Goal: Task Accomplishment & Management: Use online tool/utility

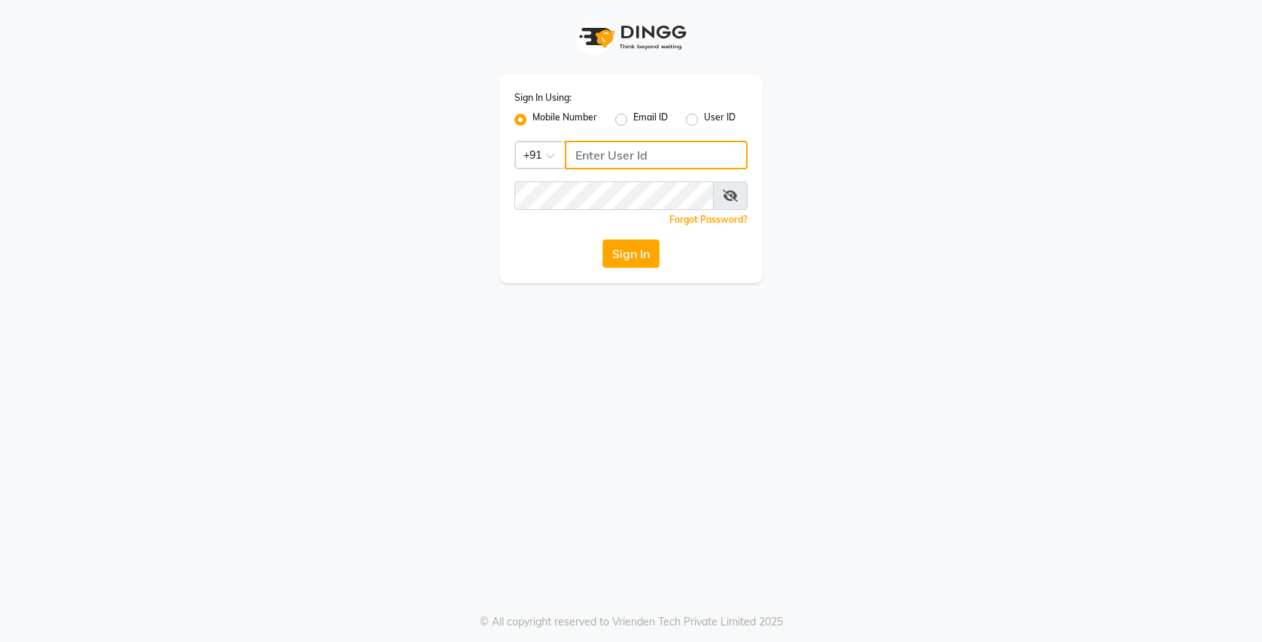
click at [645, 160] on input "Username" at bounding box center [656, 155] width 183 height 29
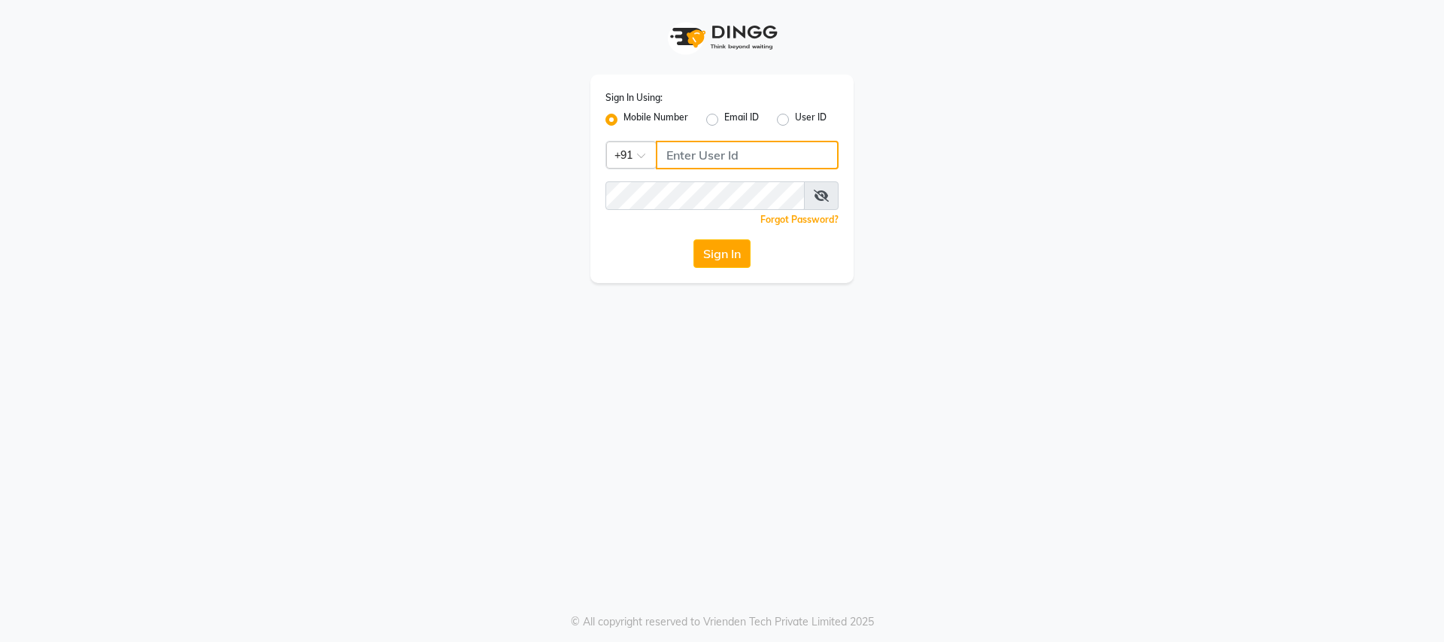
click at [723, 148] on input "Username" at bounding box center [747, 155] width 183 height 29
type input "9728722000"
click at [823, 197] on icon at bounding box center [821, 196] width 15 height 12
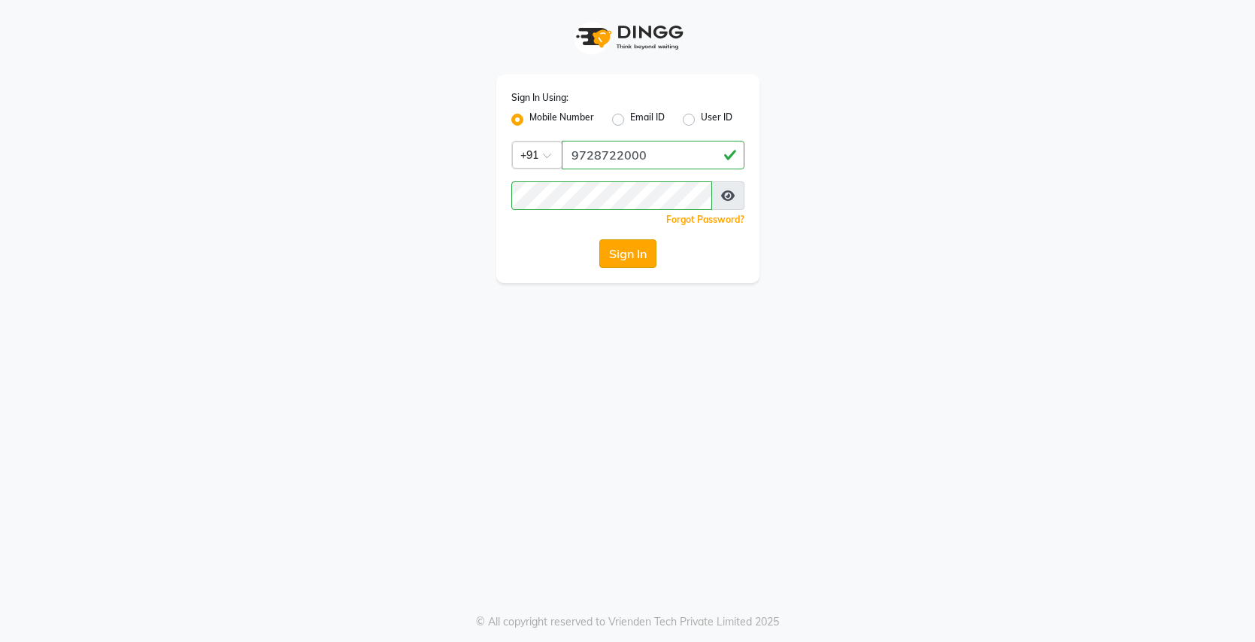
click at [624, 257] on button "Sign In" at bounding box center [628, 253] width 57 height 29
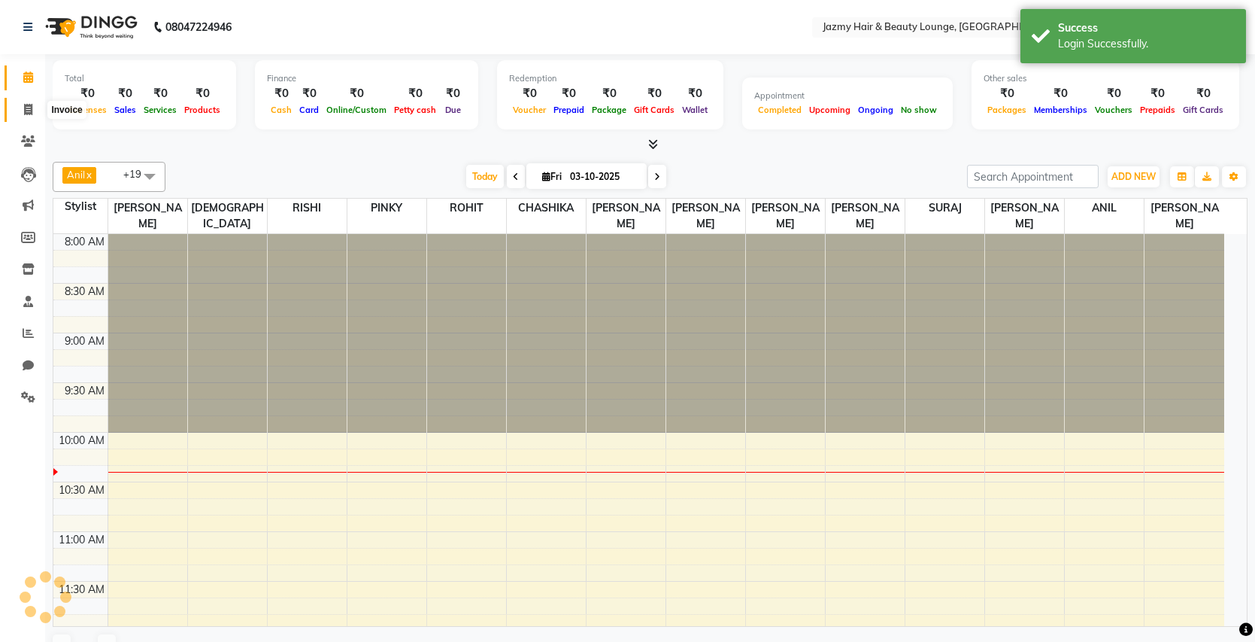
select select "en"
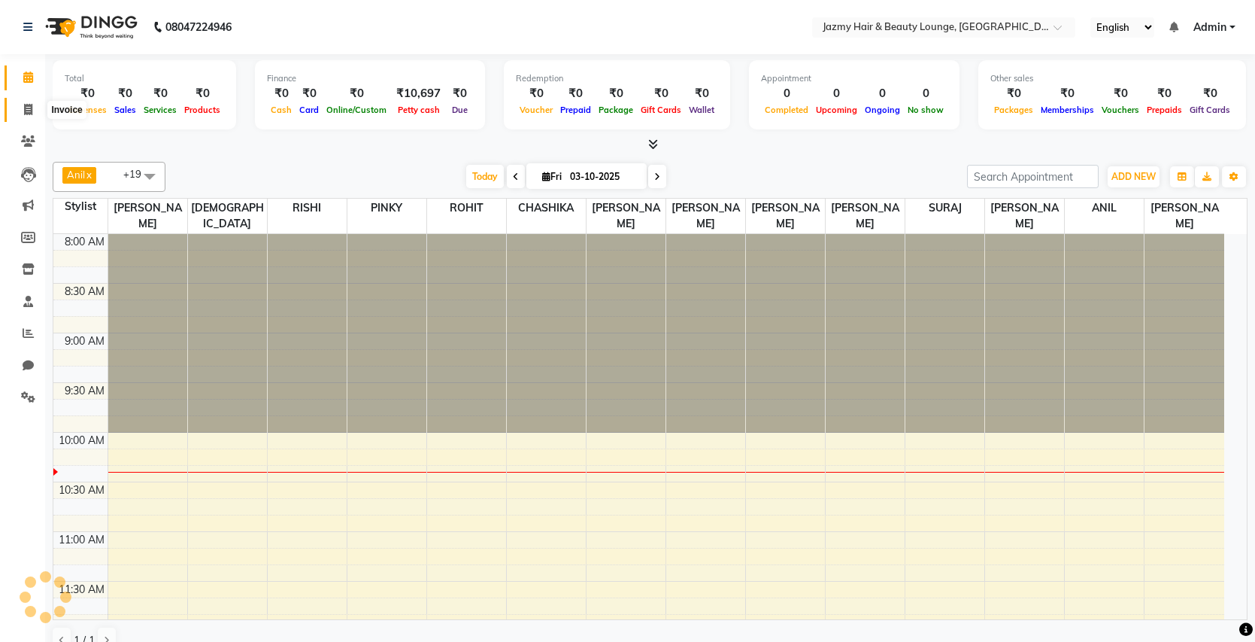
click at [22, 109] on span at bounding box center [28, 110] width 26 height 17
select select "service"
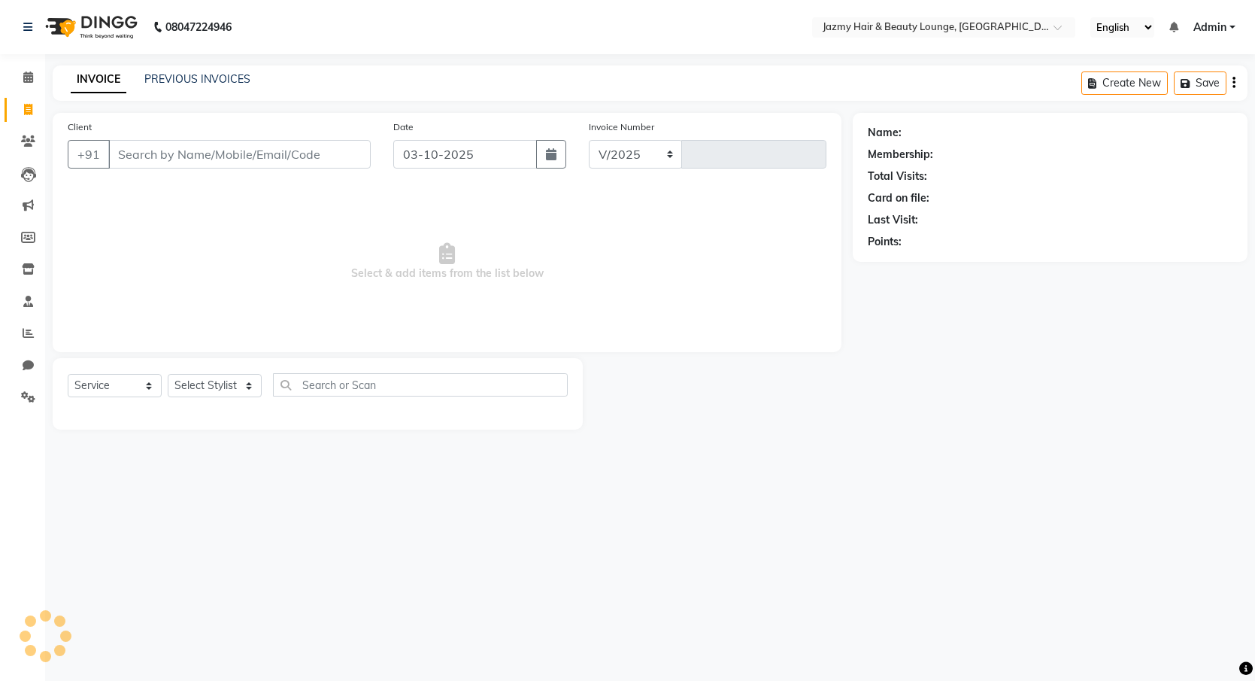
select select "759"
type input "3101"
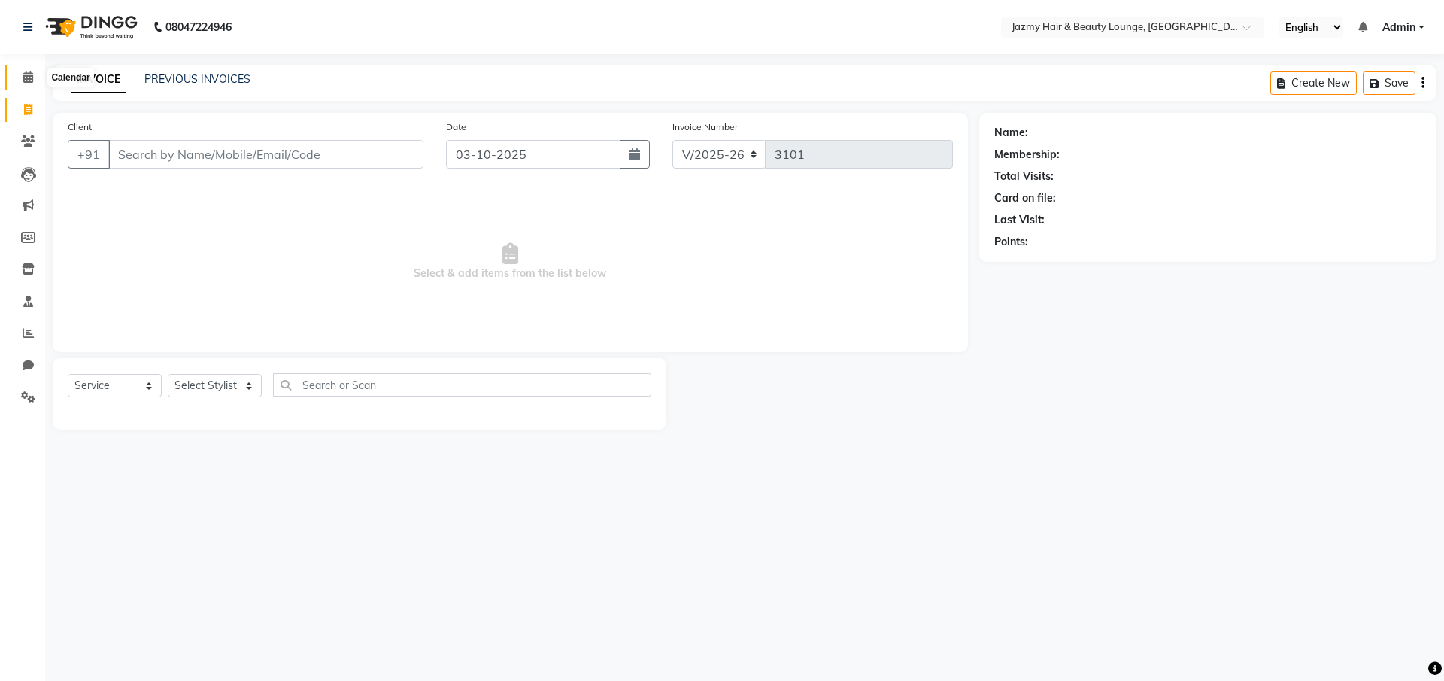
click at [23, 76] on icon at bounding box center [28, 76] width 10 height 11
click at [28, 74] on icon at bounding box center [28, 76] width 10 height 11
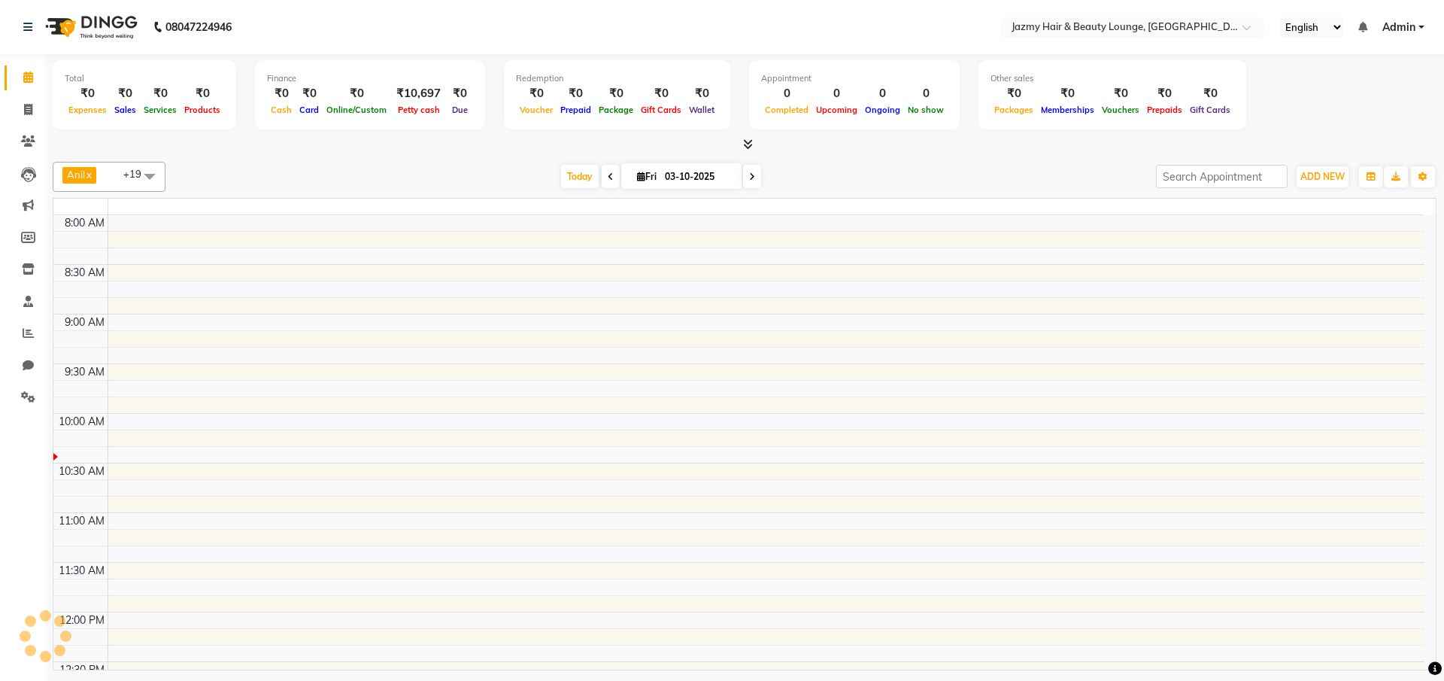
click at [28, 74] on icon at bounding box center [28, 76] width 10 height 11
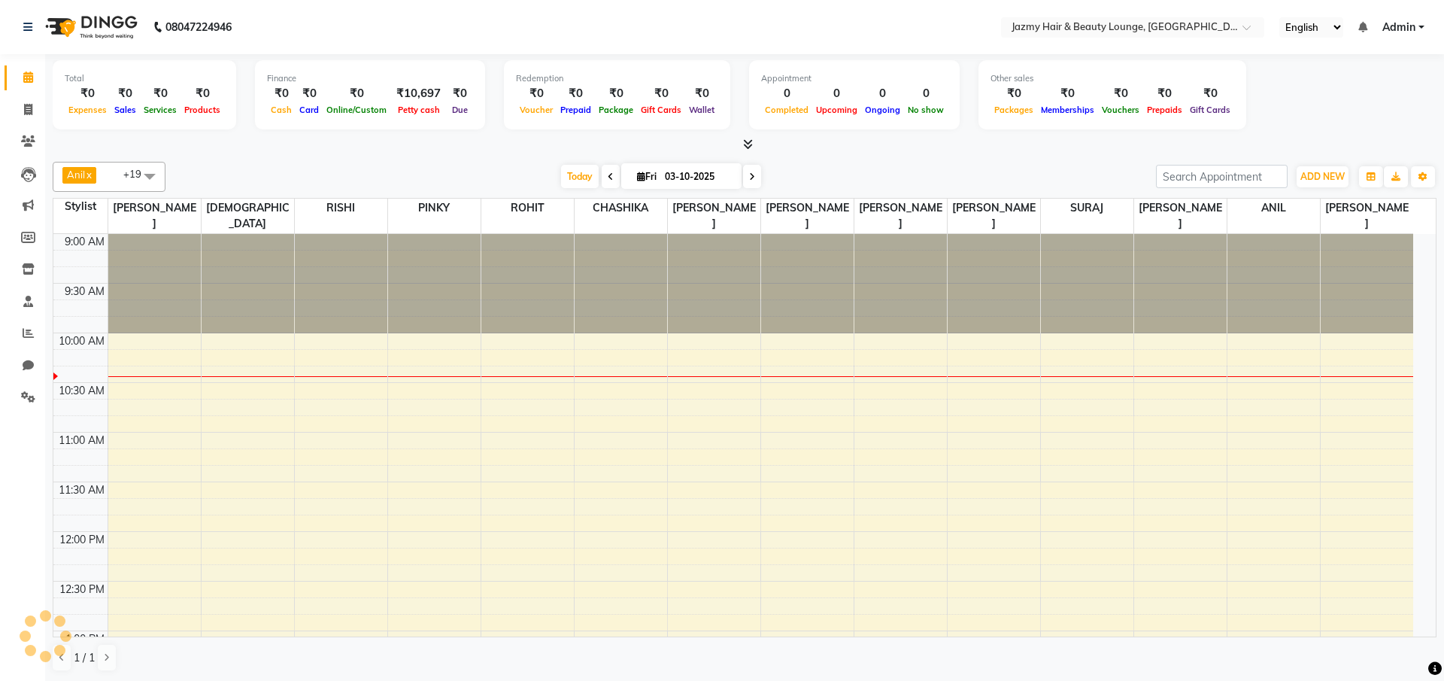
click at [28, 74] on icon at bounding box center [28, 76] width 10 height 11
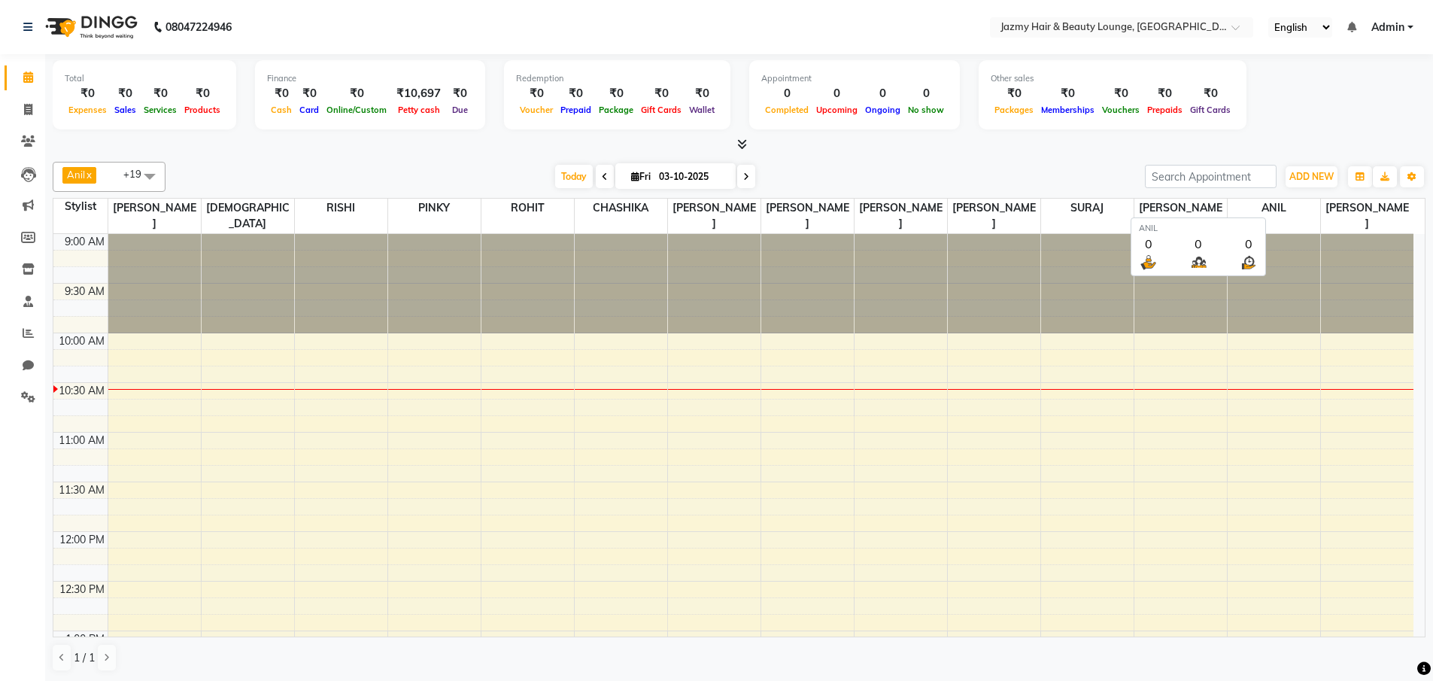
click at [1238, 208] on span "ANIL" at bounding box center [1274, 208] width 93 height 19
click at [31, 108] on icon at bounding box center [28, 109] width 8 height 11
select select "service"
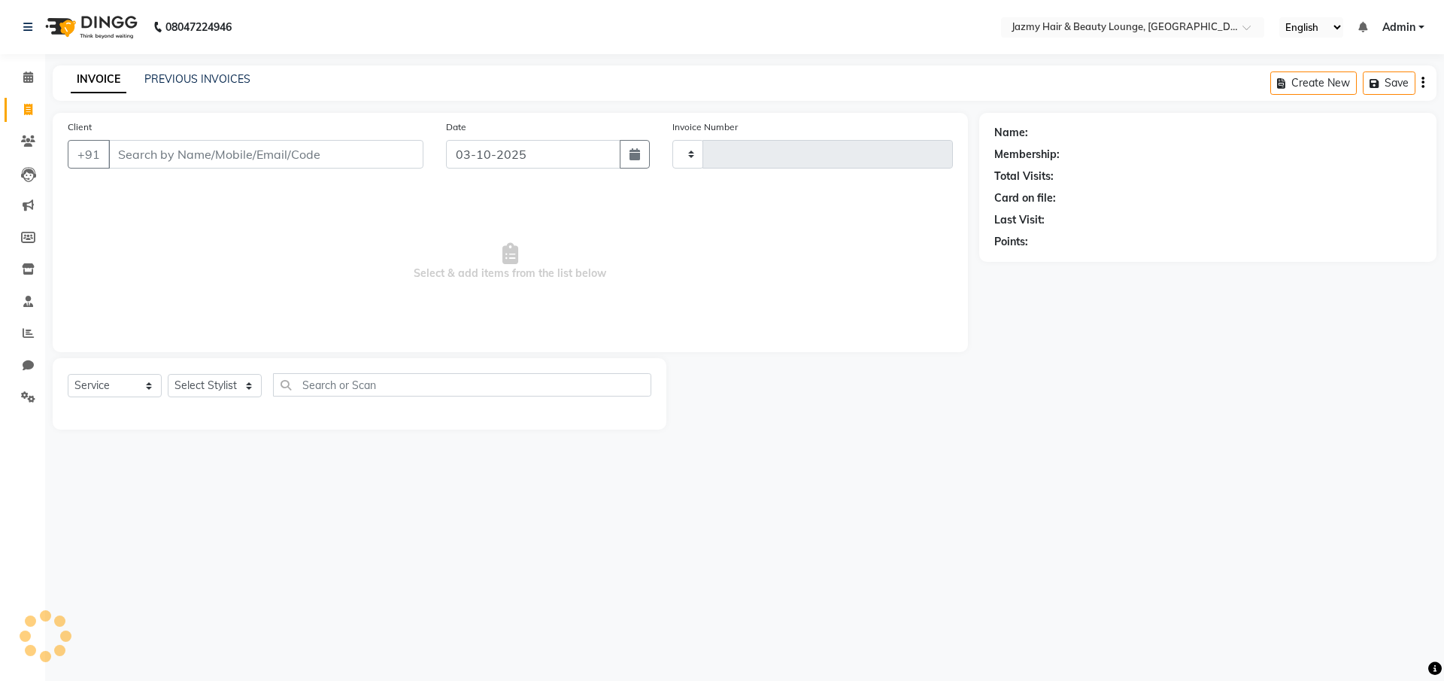
type input "3101"
select select "759"
click at [30, 77] on icon at bounding box center [28, 76] width 10 height 11
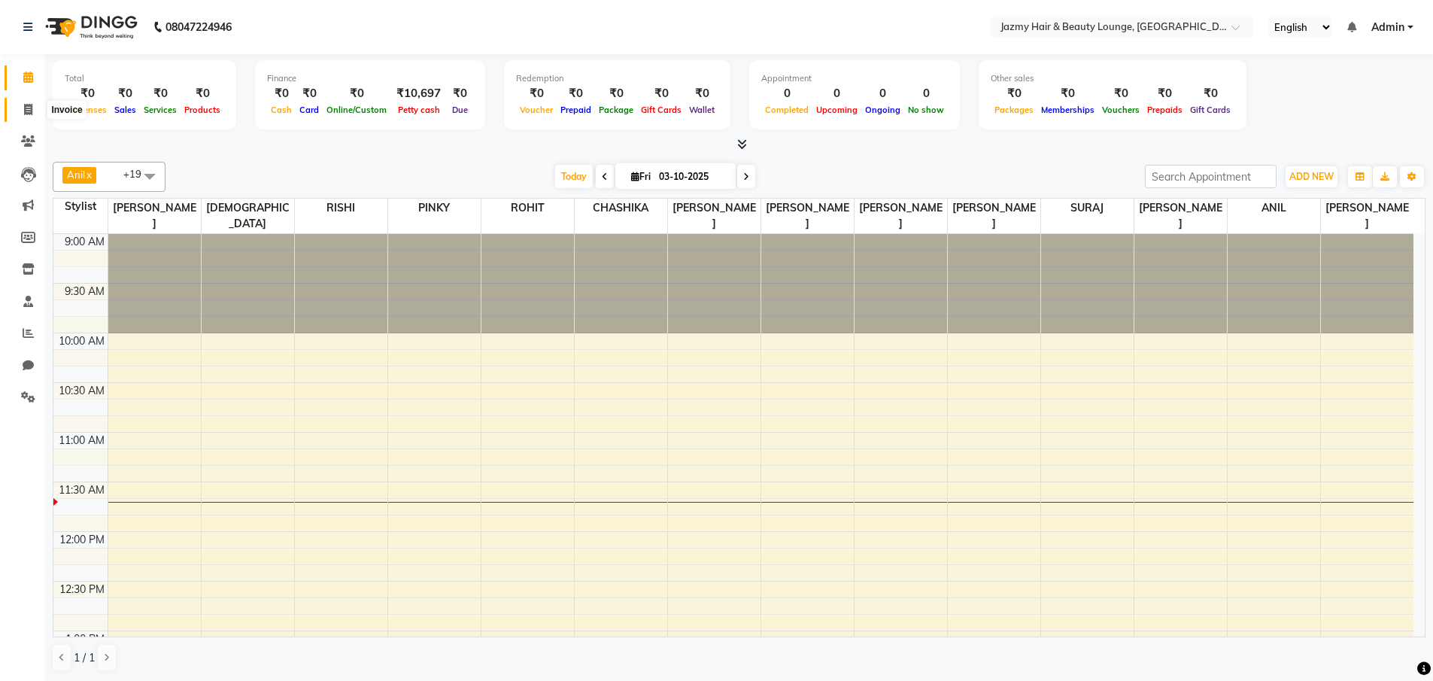
click at [25, 102] on span at bounding box center [28, 110] width 26 height 17
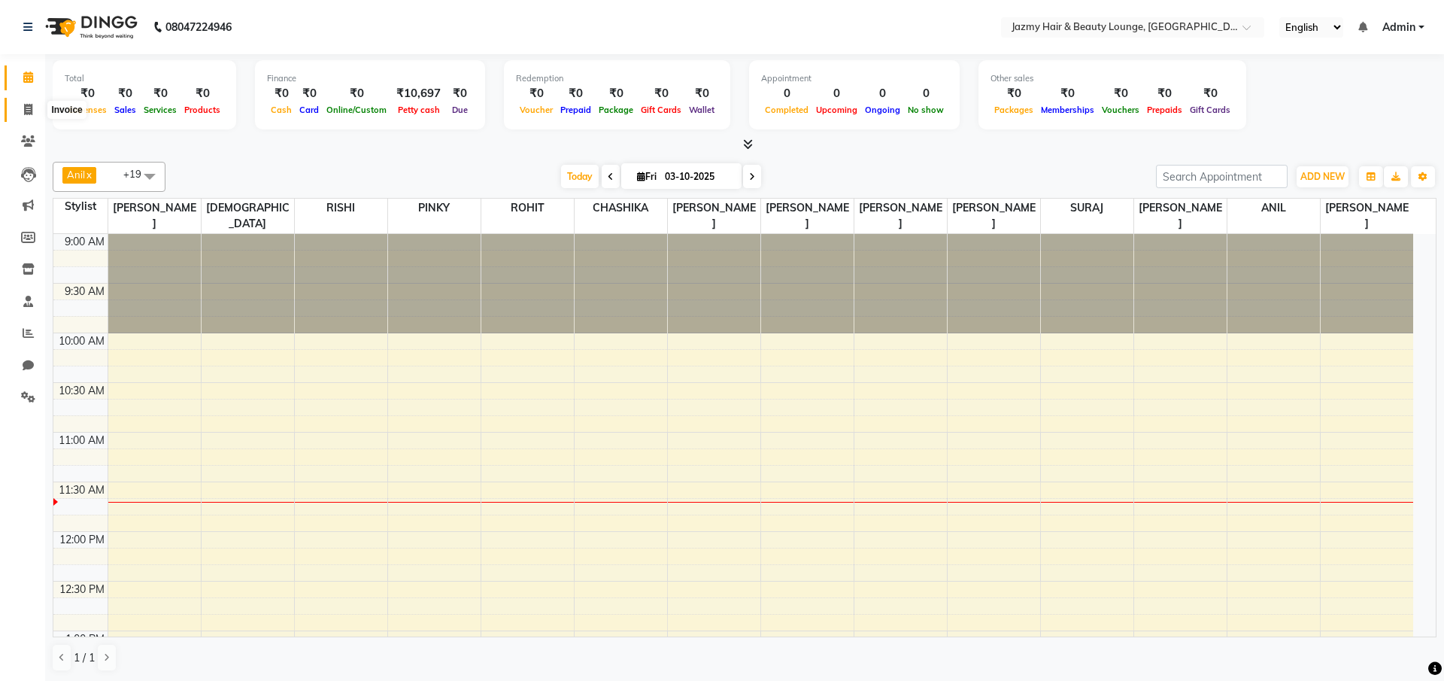
select select "service"
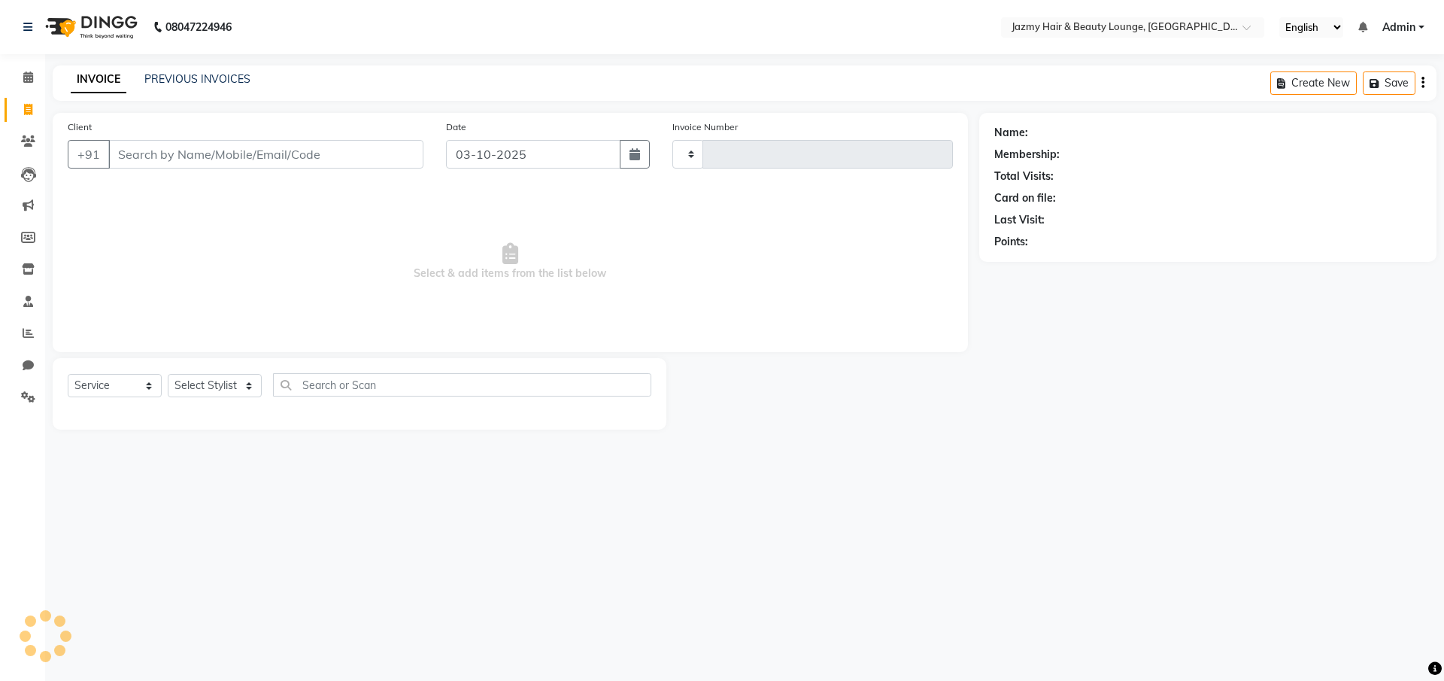
type input "3101"
select select "759"
click at [124, 153] on input "Client" at bounding box center [265, 154] width 315 height 29
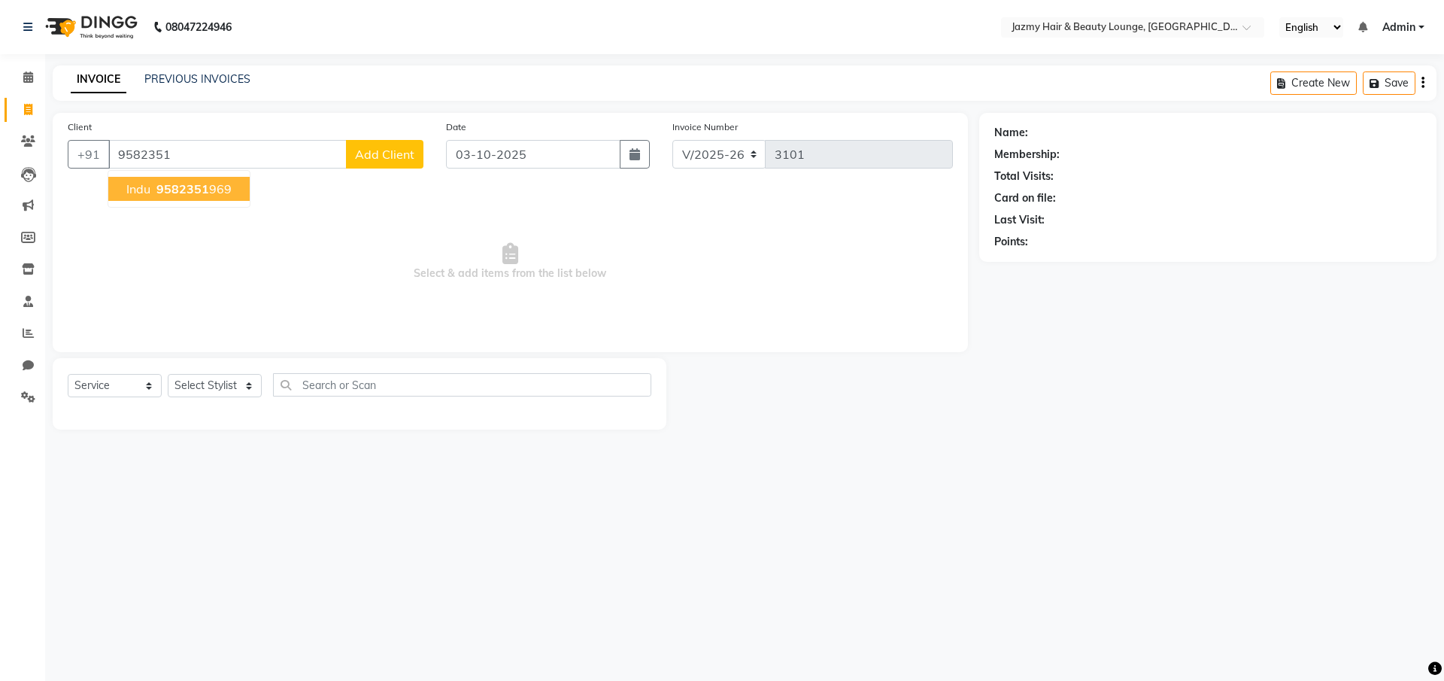
click at [156, 188] on ngb-highlight "9582351 969" at bounding box center [192, 188] width 78 height 15
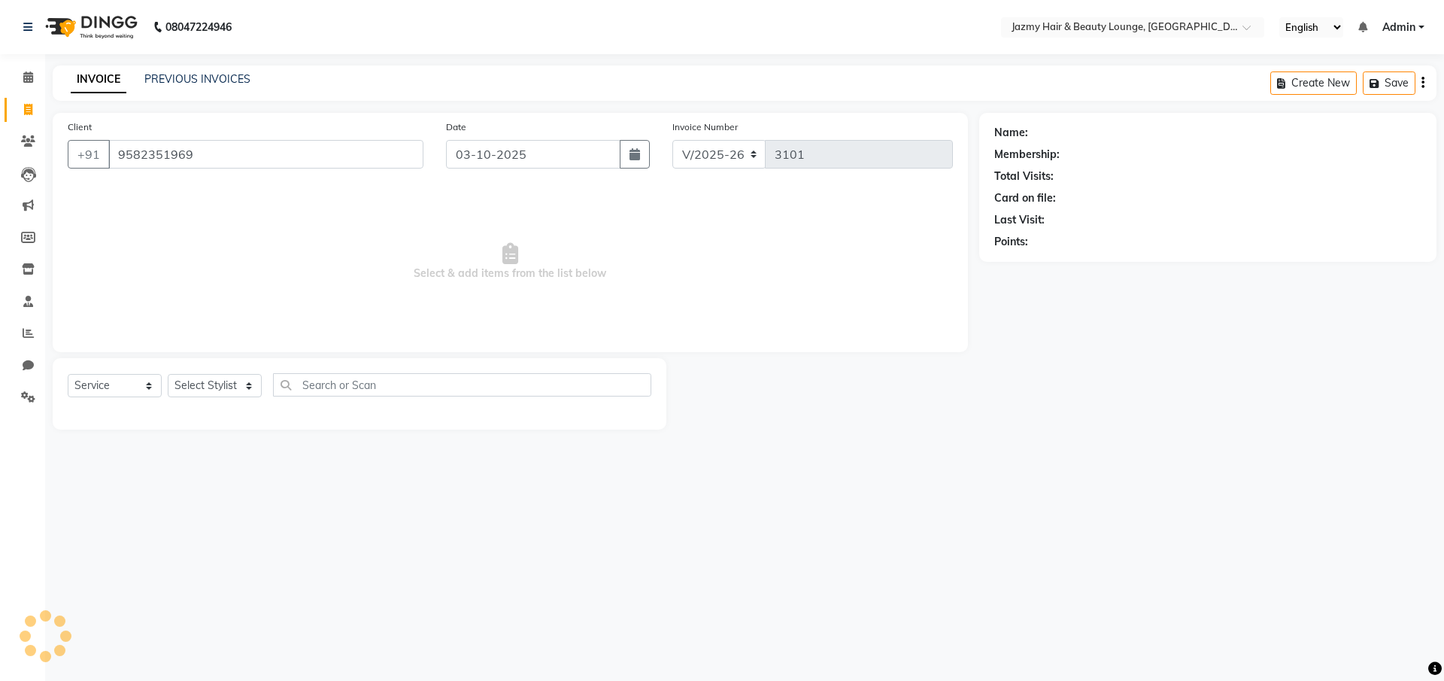
type input "9582351969"
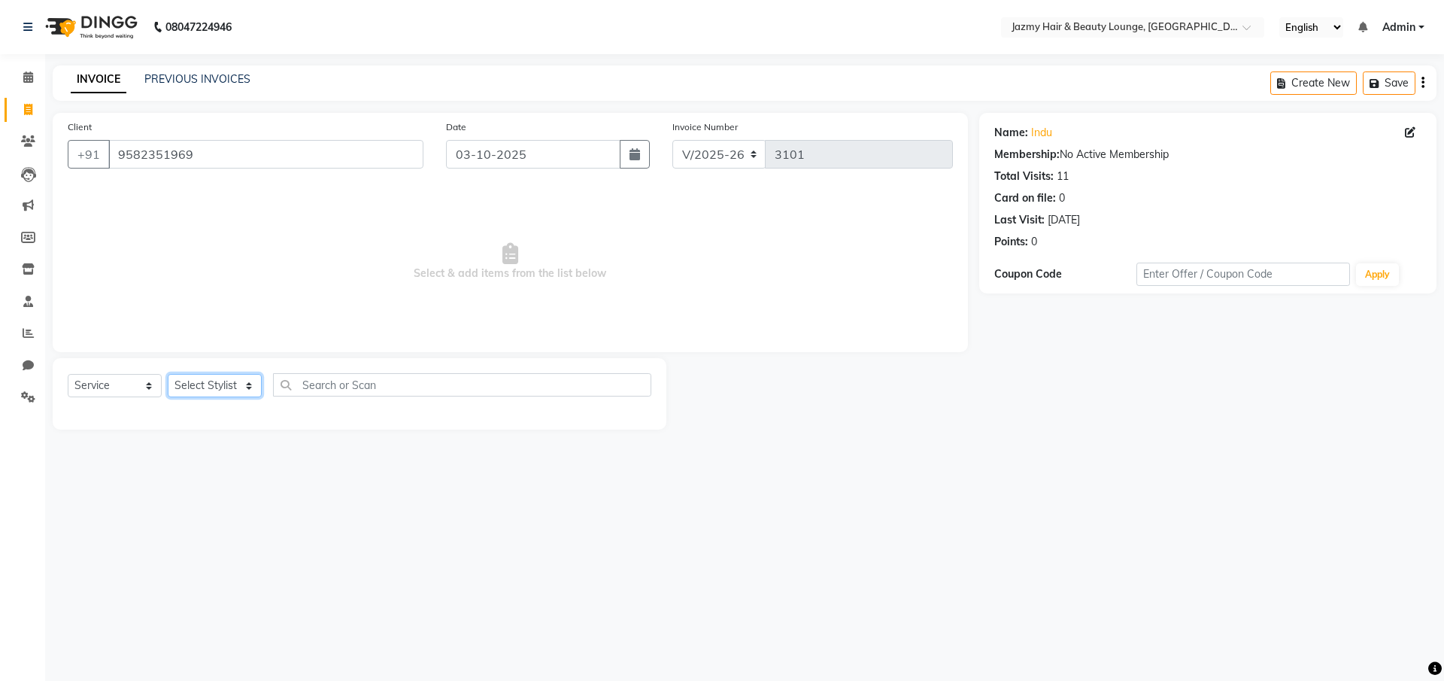
click at [194, 387] on select "Select Stylist AMIT [PERSON_NAME] [PERSON_NAME] CHASHIKA [PERSON_NAME] [PERSON_…" at bounding box center [215, 385] width 94 height 23
select select "12179"
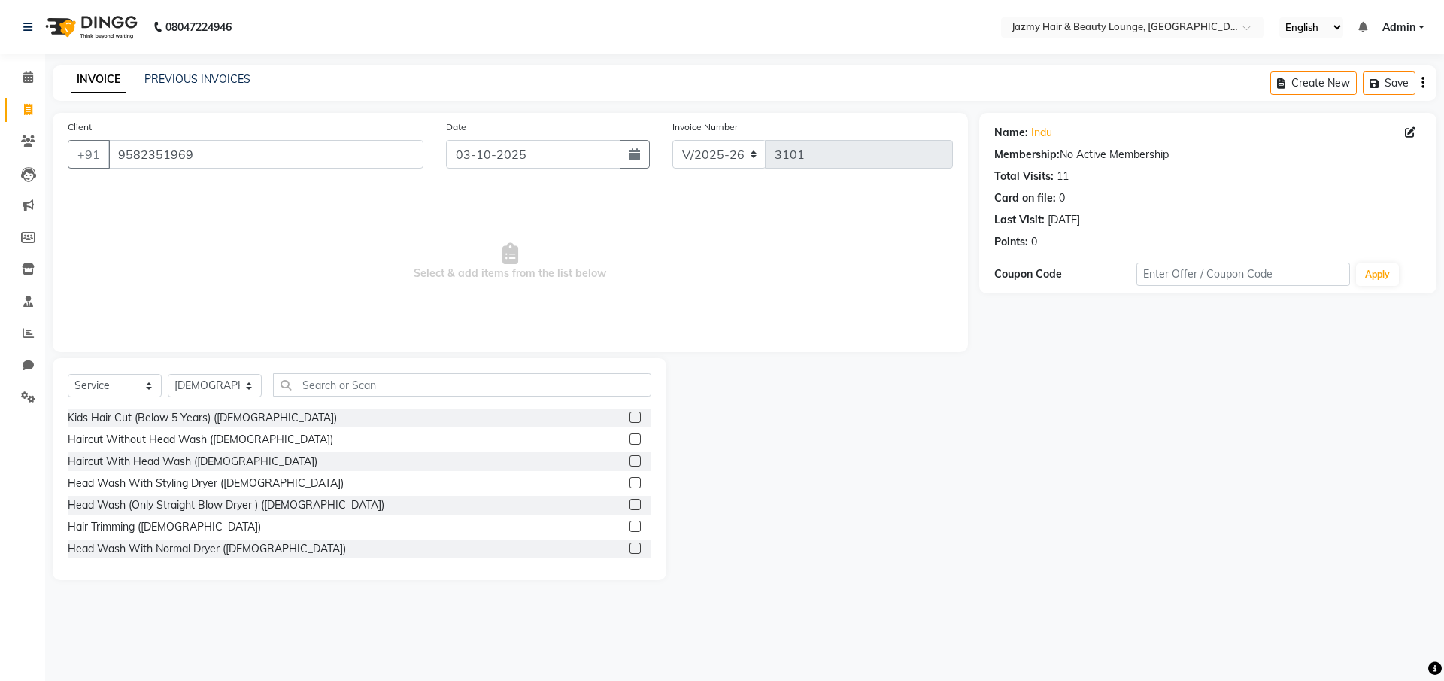
click at [630, 439] on label at bounding box center [635, 438] width 11 height 11
click at [630, 439] on input "checkbox" at bounding box center [635, 440] width 10 height 10
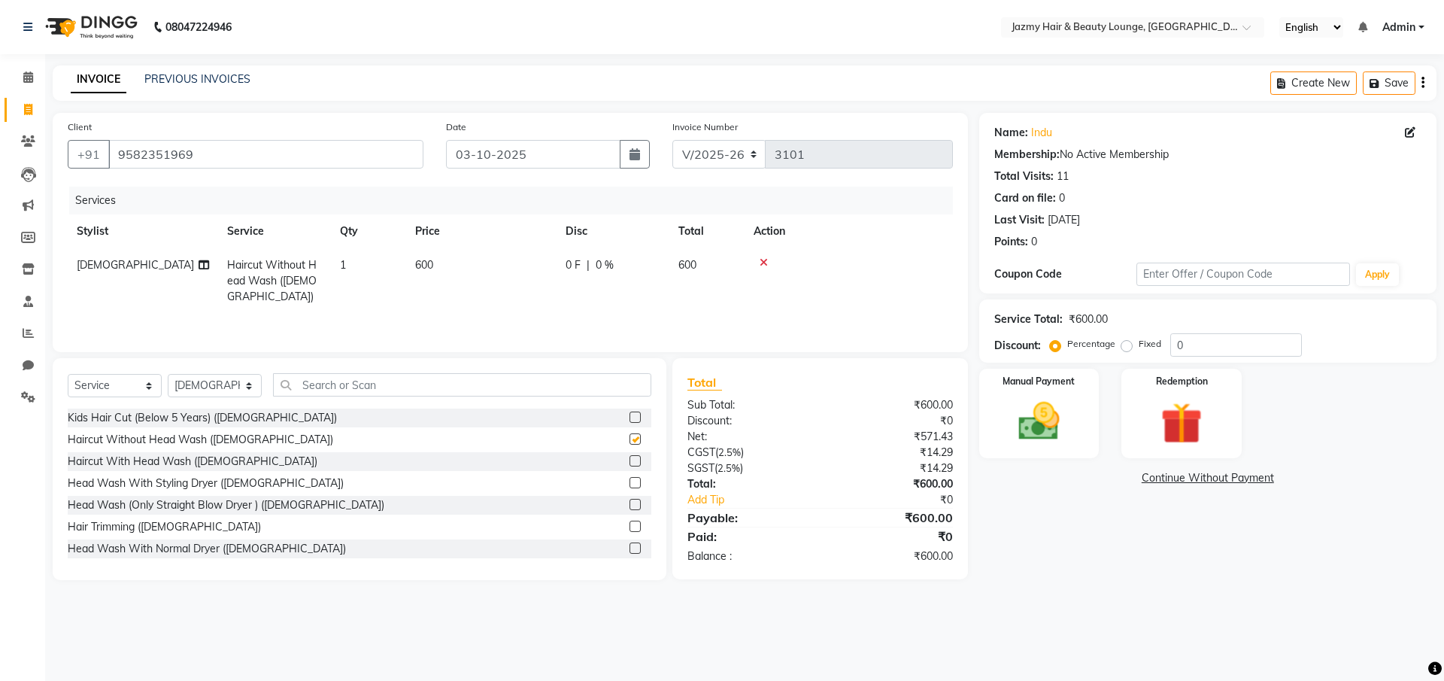
checkbox input "false"
click at [1172, 345] on input "0" at bounding box center [1236, 344] width 132 height 23
type input "20"
click at [1013, 445] on img at bounding box center [1039, 421] width 70 height 50
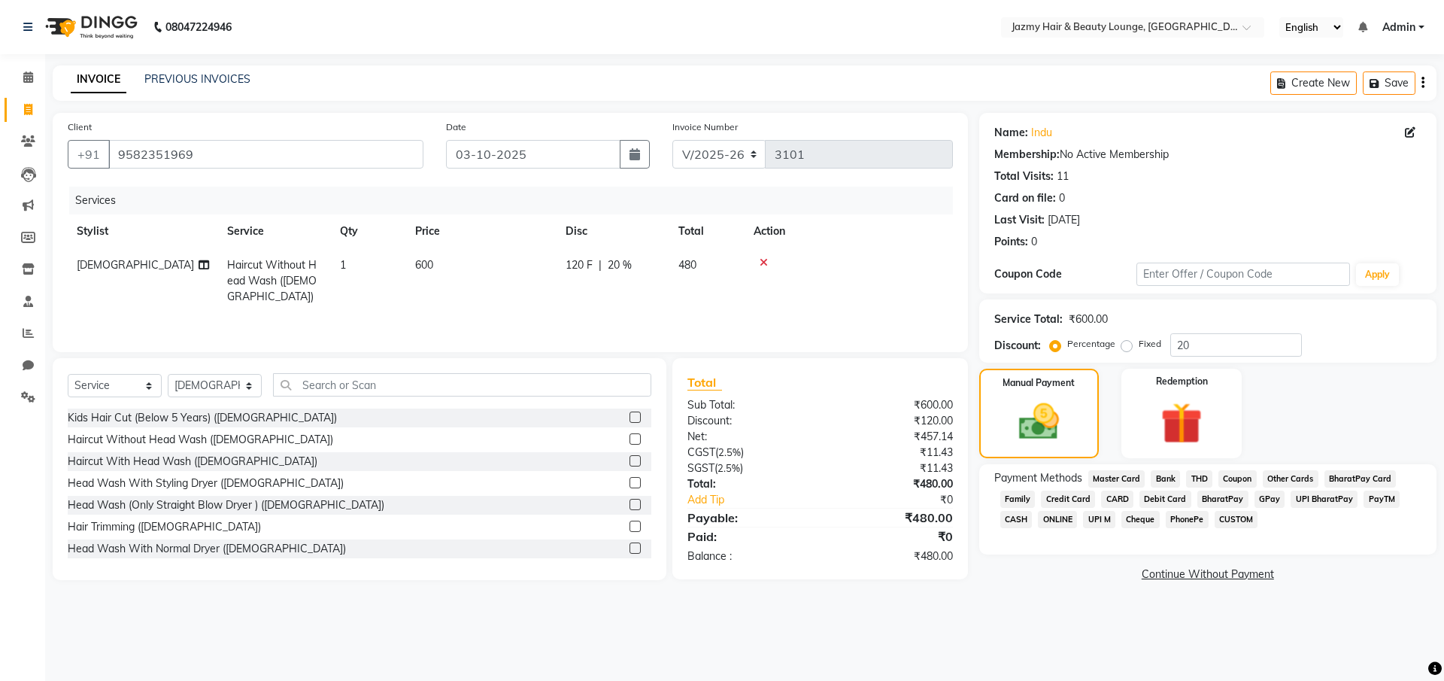
click at [1009, 521] on span "CASH" at bounding box center [1016, 519] width 32 height 17
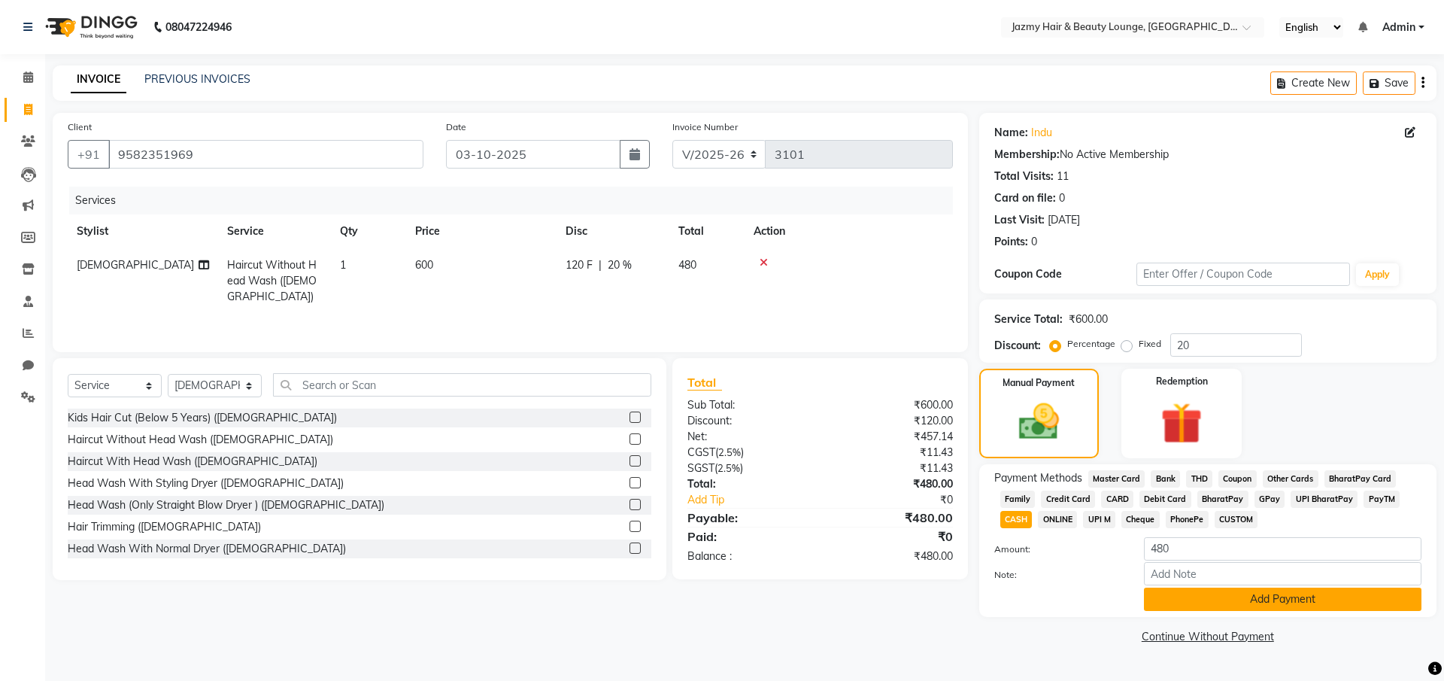
click at [1255, 591] on button "Add Payment" at bounding box center [1283, 598] width 278 height 23
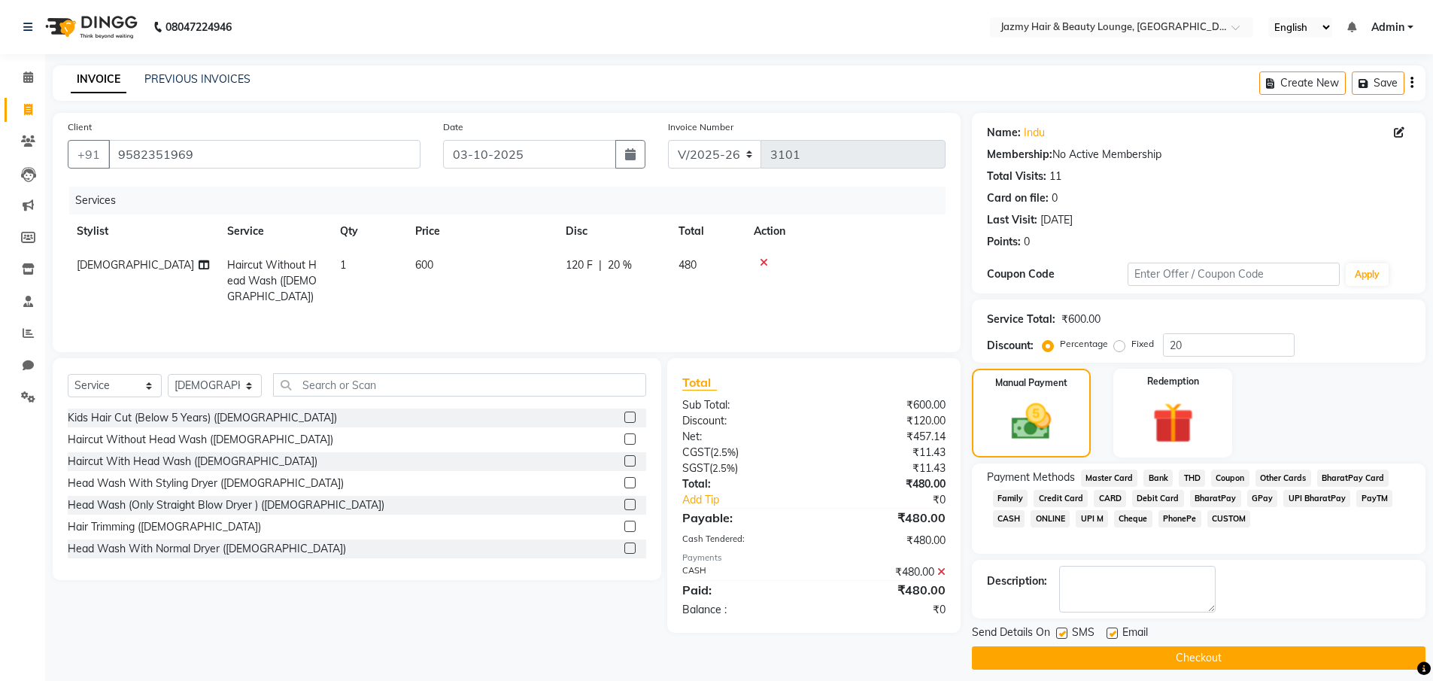
click at [1240, 641] on button "Checkout" at bounding box center [1199, 657] width 454 height 23
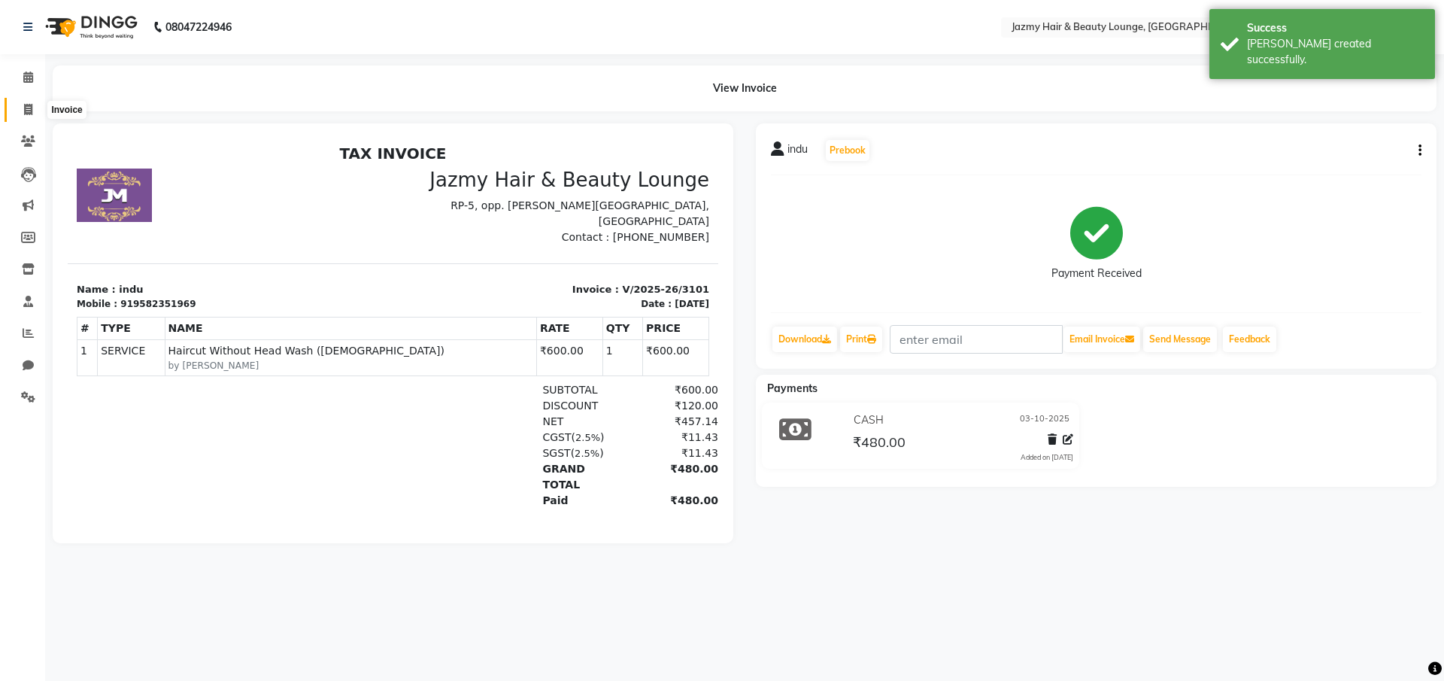
click at [31, 111] on icon at bounding box center [28, 109] width 8 height 11
select select "service"
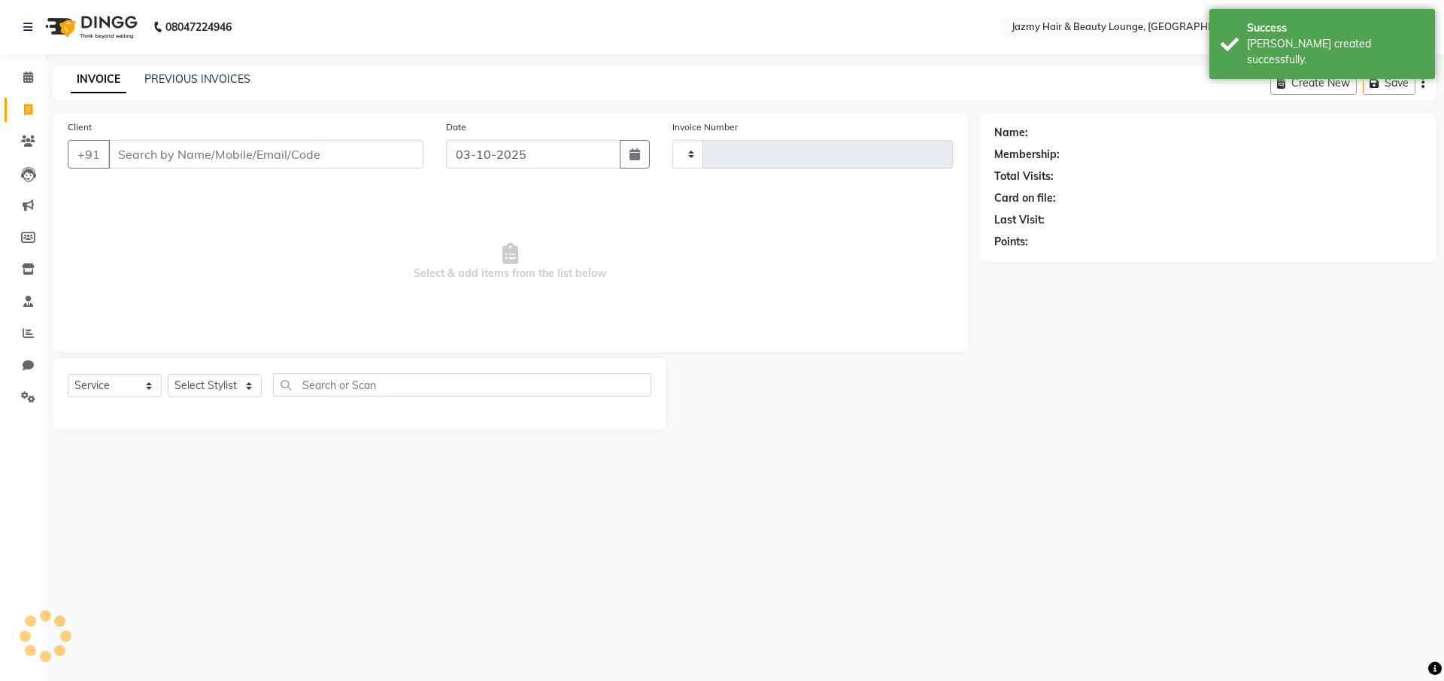
type input "3102"
select select "759"
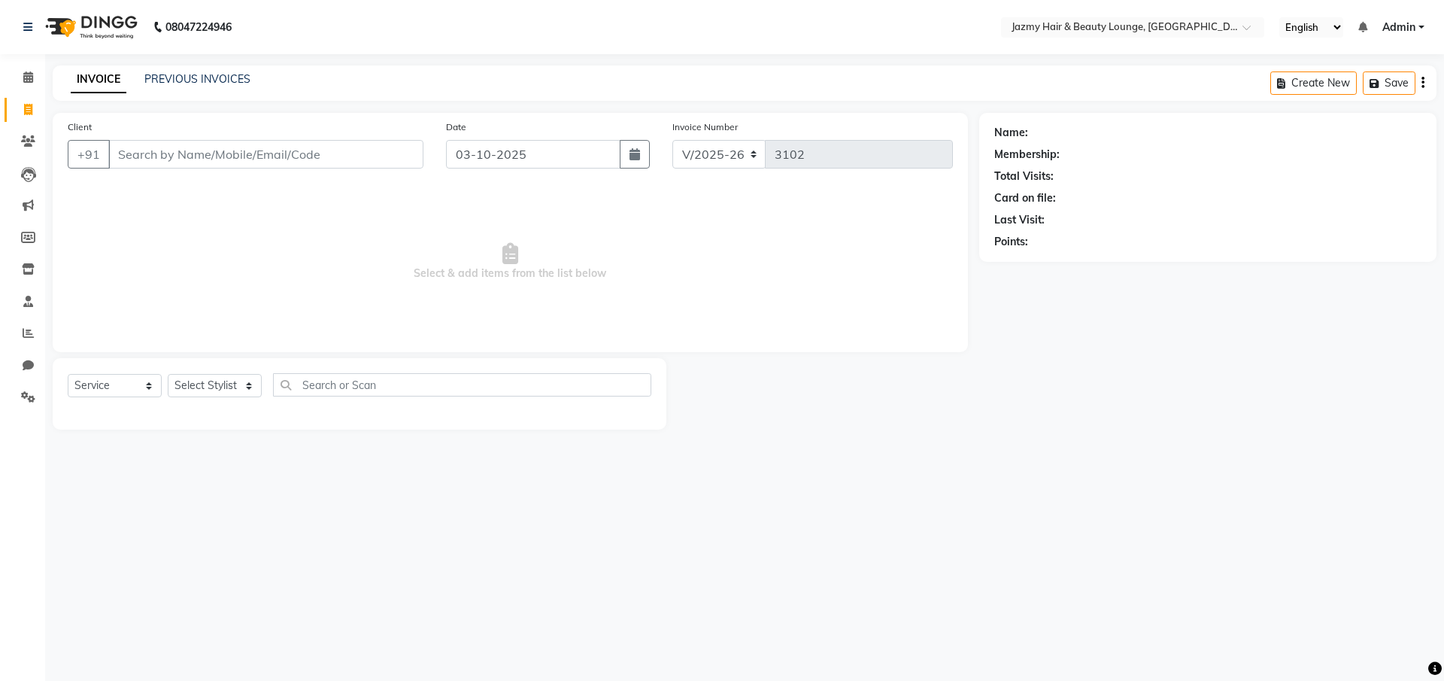
click at [213, 167] on input "Client" at bounding box center [265, 154] width 315 height 29
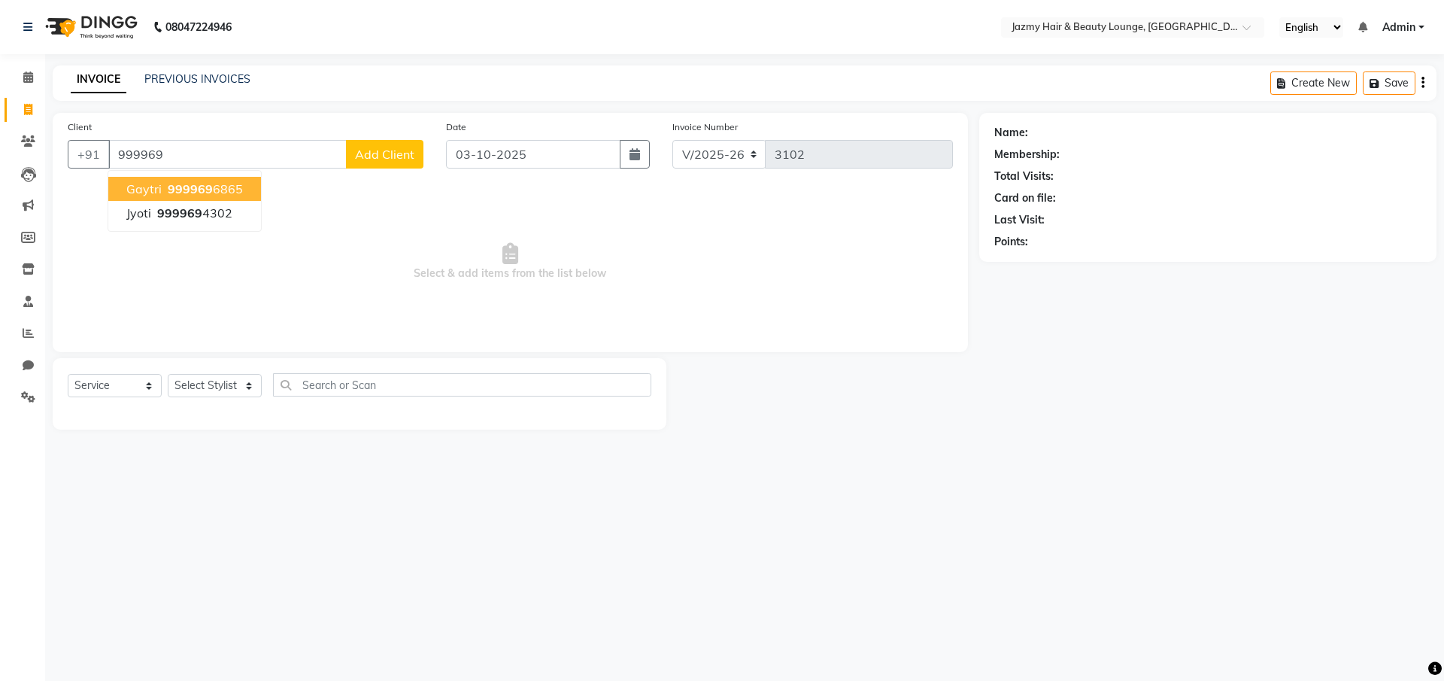
click at [224, 194] on ngb-highlight "999969 6865" at bounding box center [204, 188] width 78 height 15
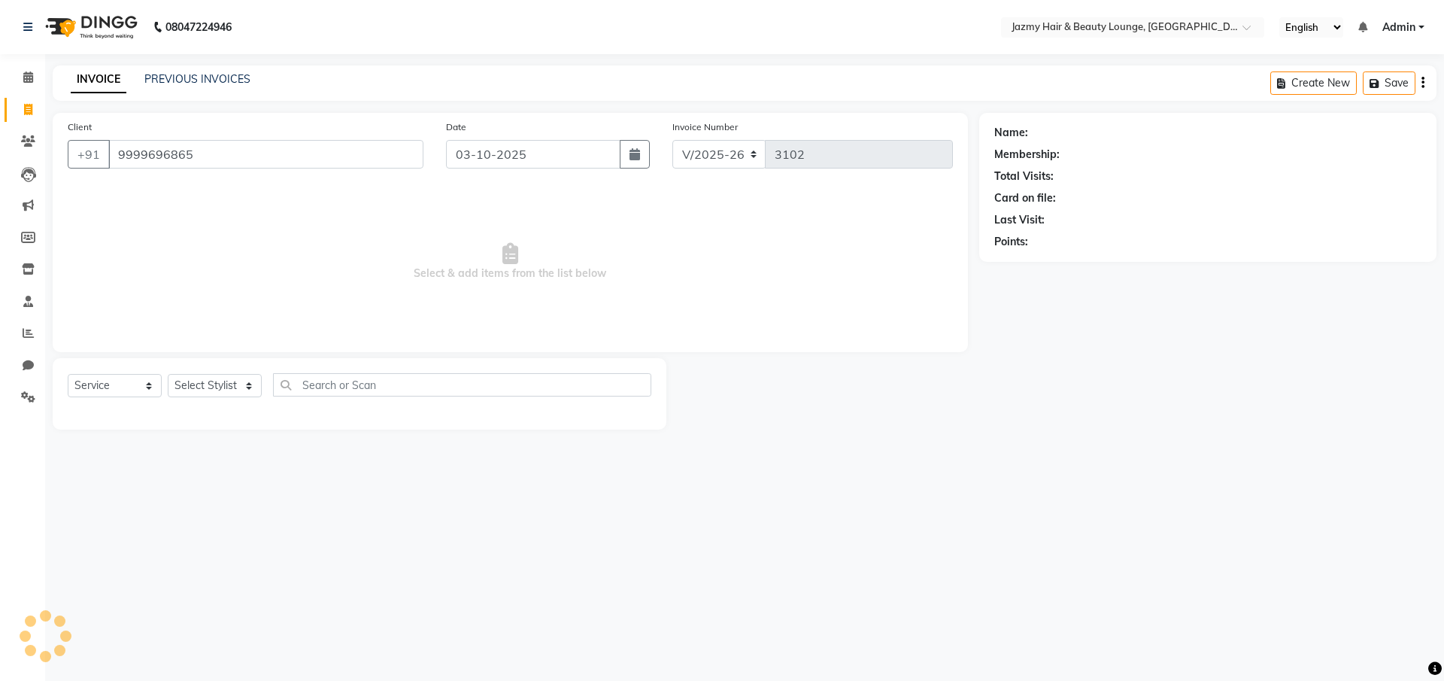
type input "9999696865"
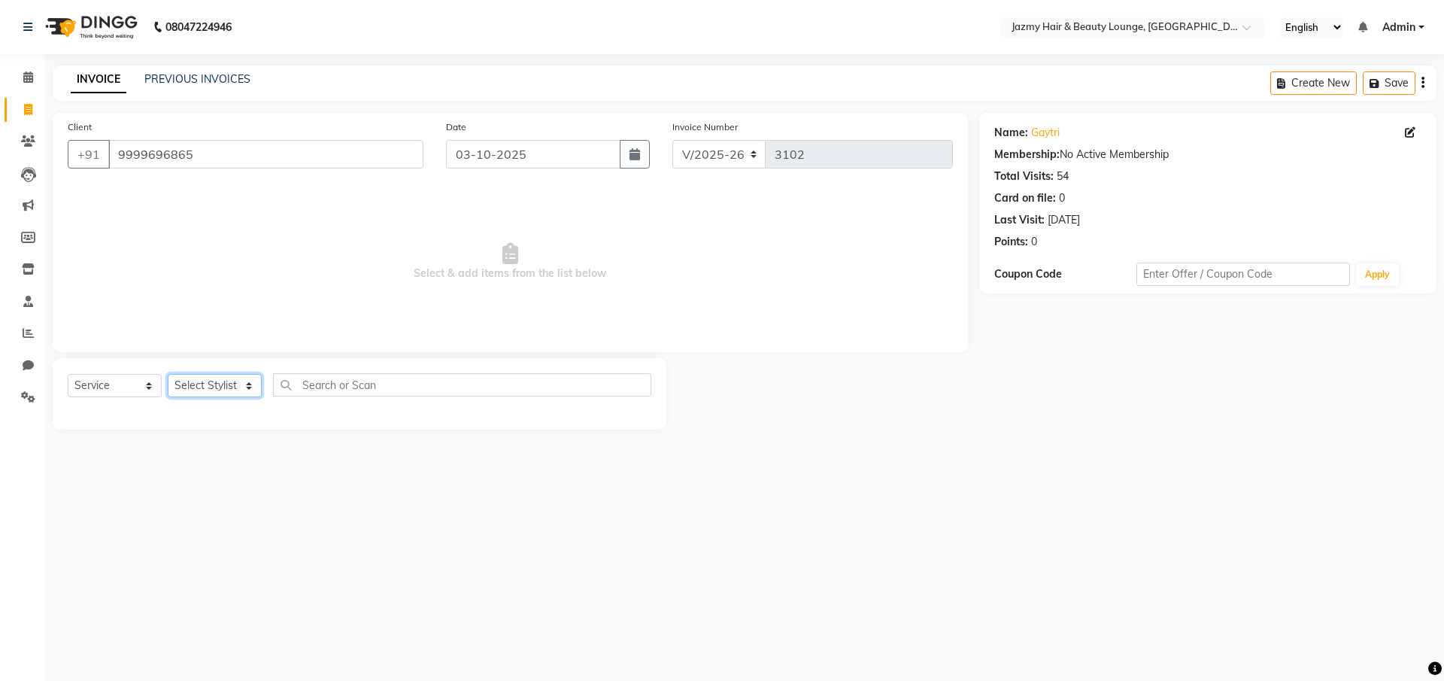
click at [245, 383] on select "Select Stylist AMIT [PERSON_NAME] [PERSON_NAME] CHASHIKA [PERSON_NAME] [PERSON_…" at bounding box center [215, 385] width 94 height 23
click at [248, 385] on select "Select Stylist AMIT [PERSON_NAME] [PERSON_NAME] CHASHIKA [PERSON_NAME] [PERSON_…" at bounding box center [215, 385] width 94 height 23
select select "44181"
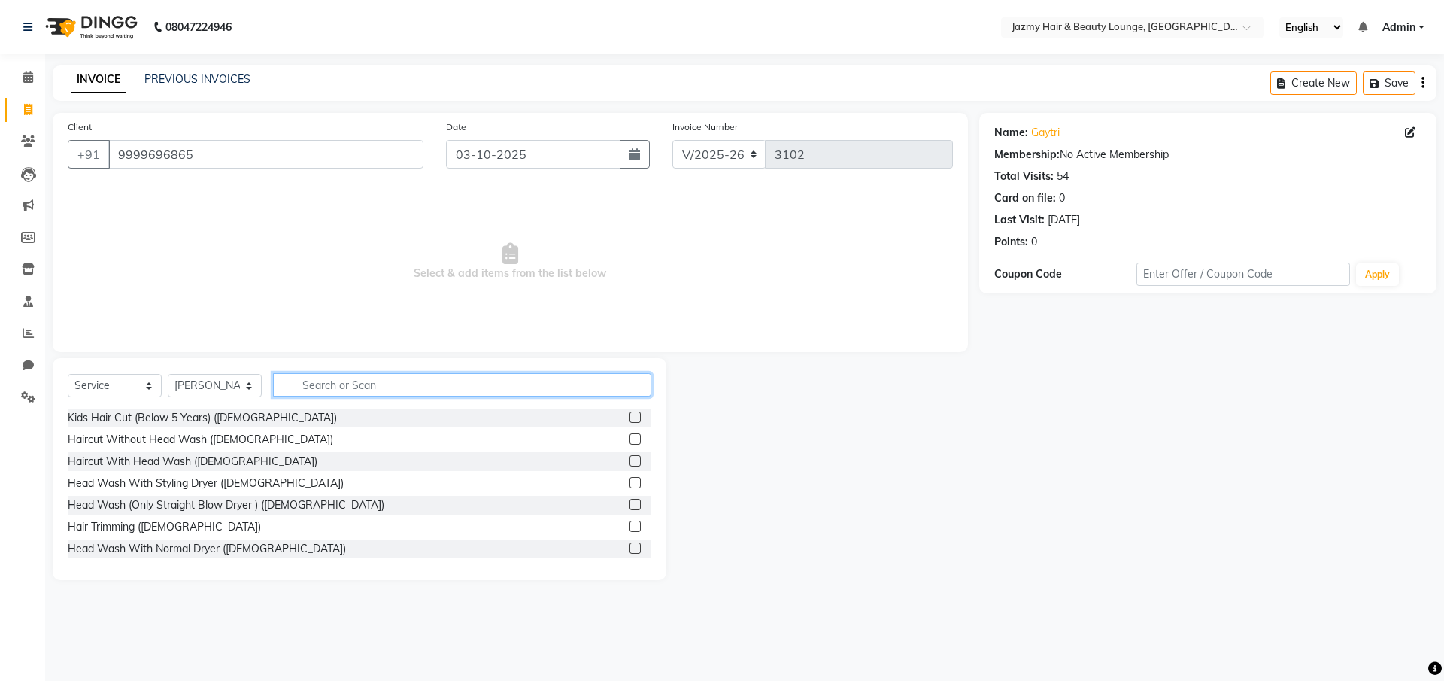
click at [351, 387] on input "text" at bounding box center [462, 384] width 378 height 23
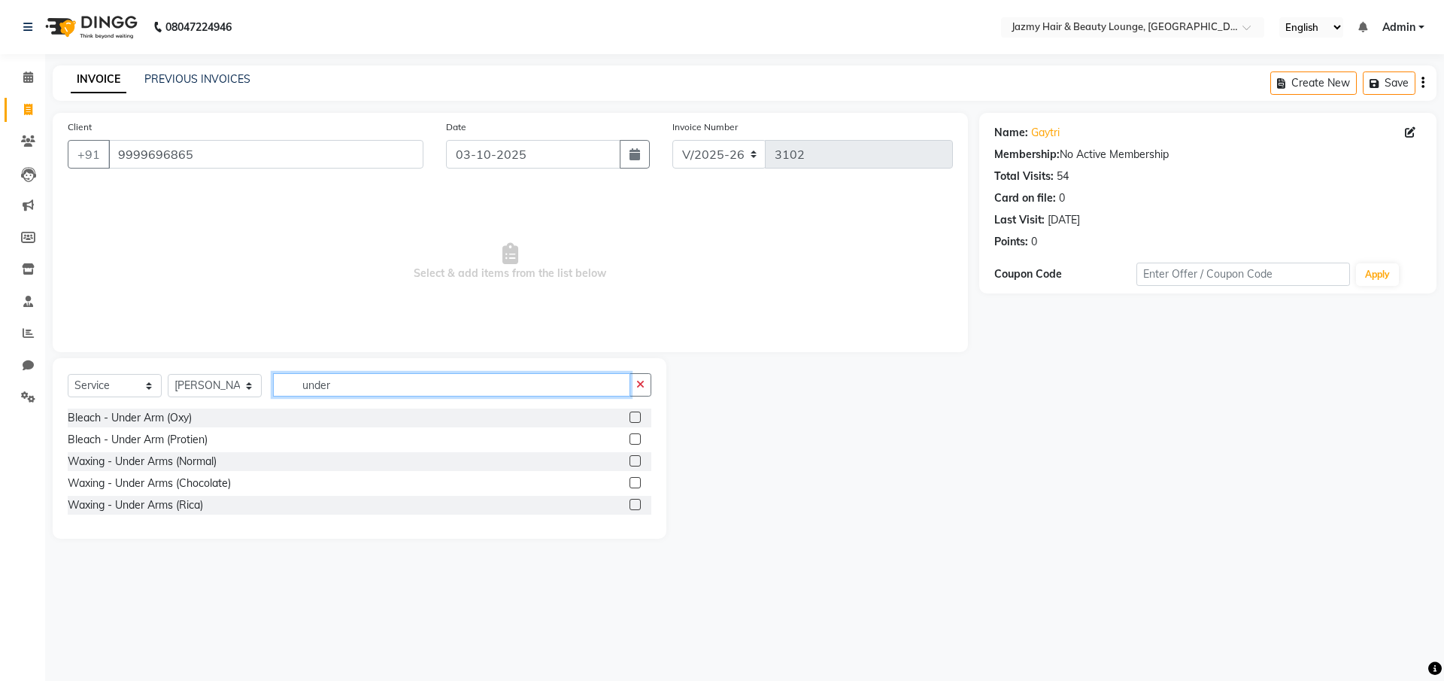
type input "under"
click at [636, 507] on label at bounding box center [635, 504] width 11 height 11
click at [636, 507] on input "checkbox" at bounding box center [635, 505] width 10 height 10
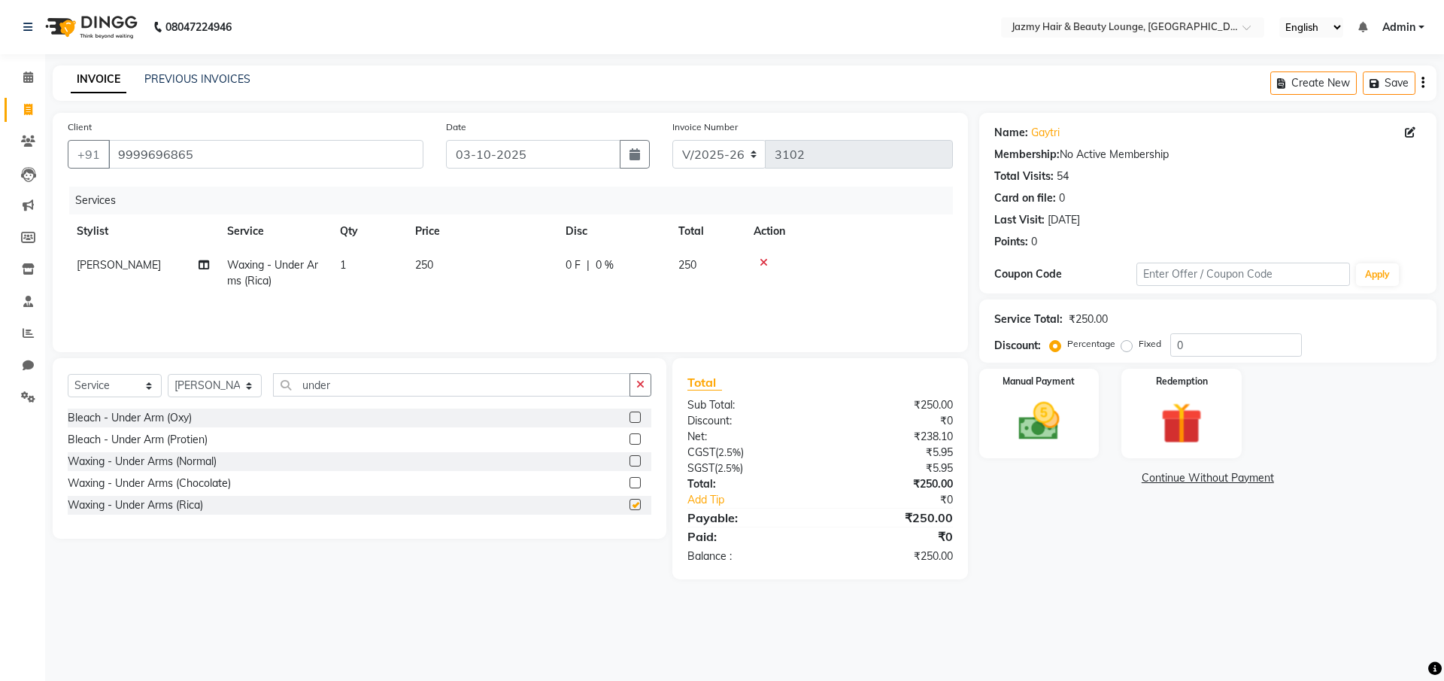
checkbox input "false"
click at [374, 387] on input "under" at bounding box center [451, 384] width 357 height 23
type input "u"
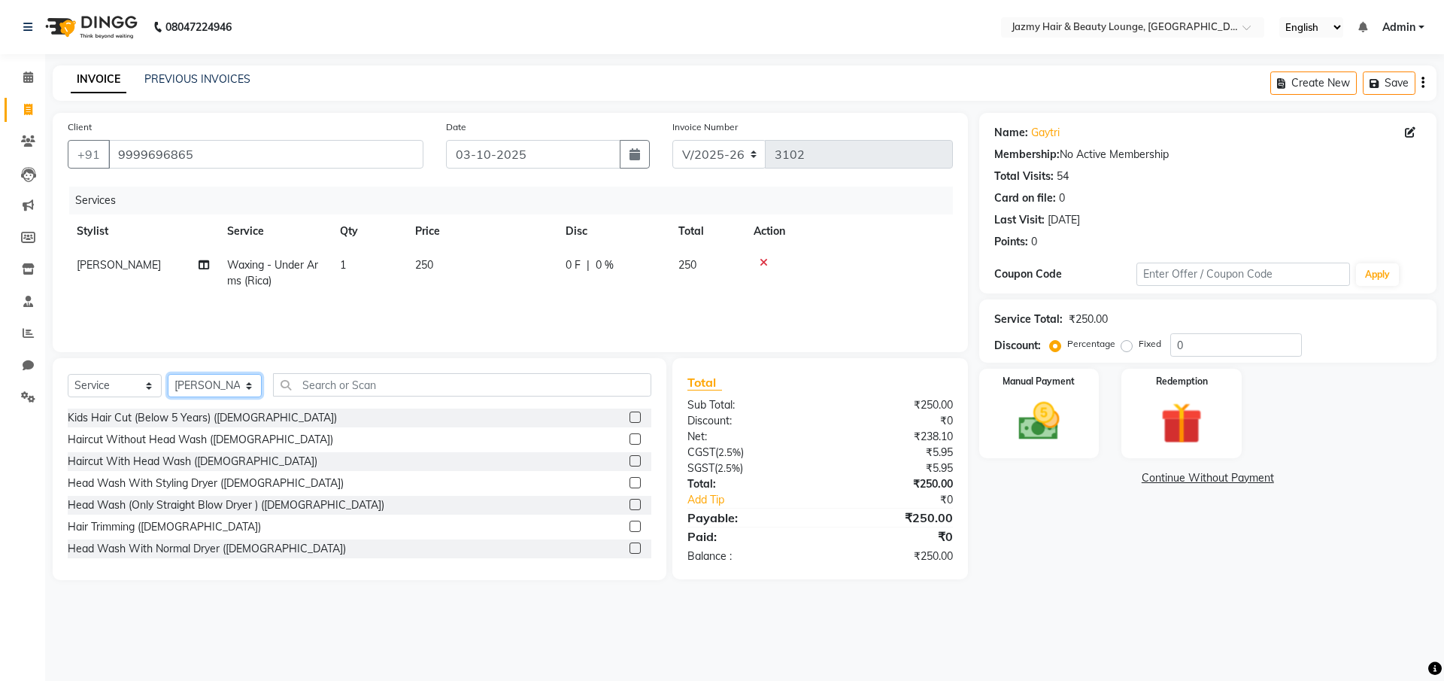
click at [249, 385] on select "Select Stylist AMIT [PERSON_NAME] [PERSON_NAME] CHASHIKA [PERSON_NAME] [PERSON_…" at bounding box center [215, 385] width 94 height 23
select select "12179"
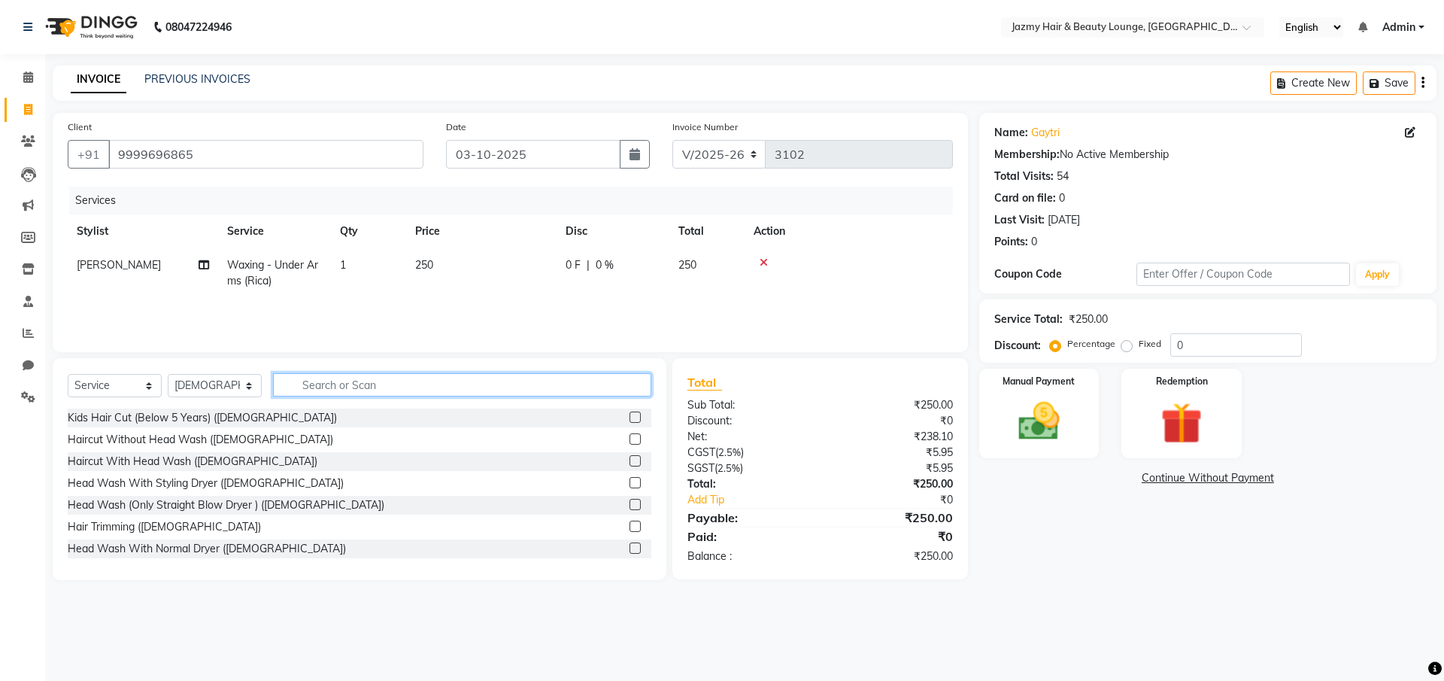
click at [379, 383] on input "text" at bounding box center [462, 384] width 378 height 23
click at [630, 505] on label at bounding box center [635, 504] width 11 height 11
click at [630, 505] on input "checkbox" at bounding box center [635, 505] width 10 height 10
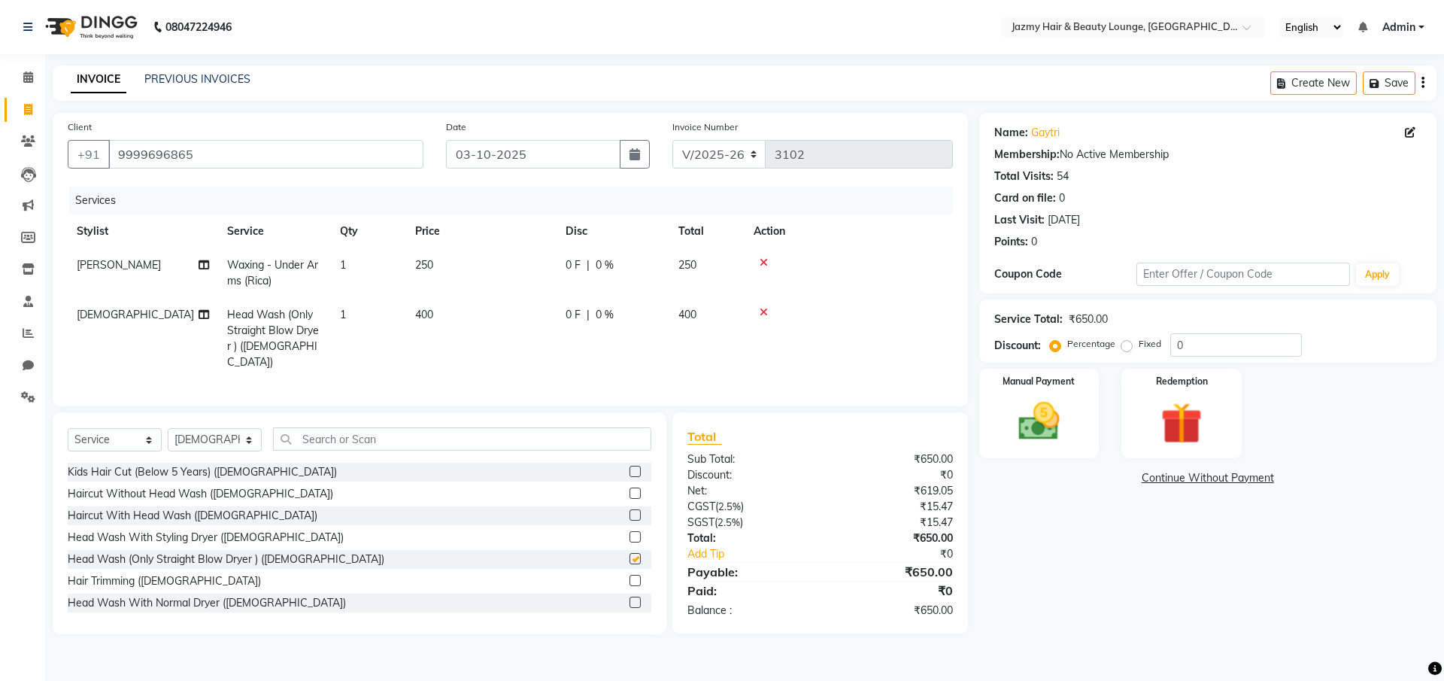
checkbox input "false"
click at [1190, 341] on input "0" at bounding box center [1236, 344] width 132 height 23
click at [1172, 346] on input "0" at bounding box center [1236, 344] width 132 height 23
type input "20"
click at [1055, 438] on img at bounding box center [1039, 421] width 70 height 50
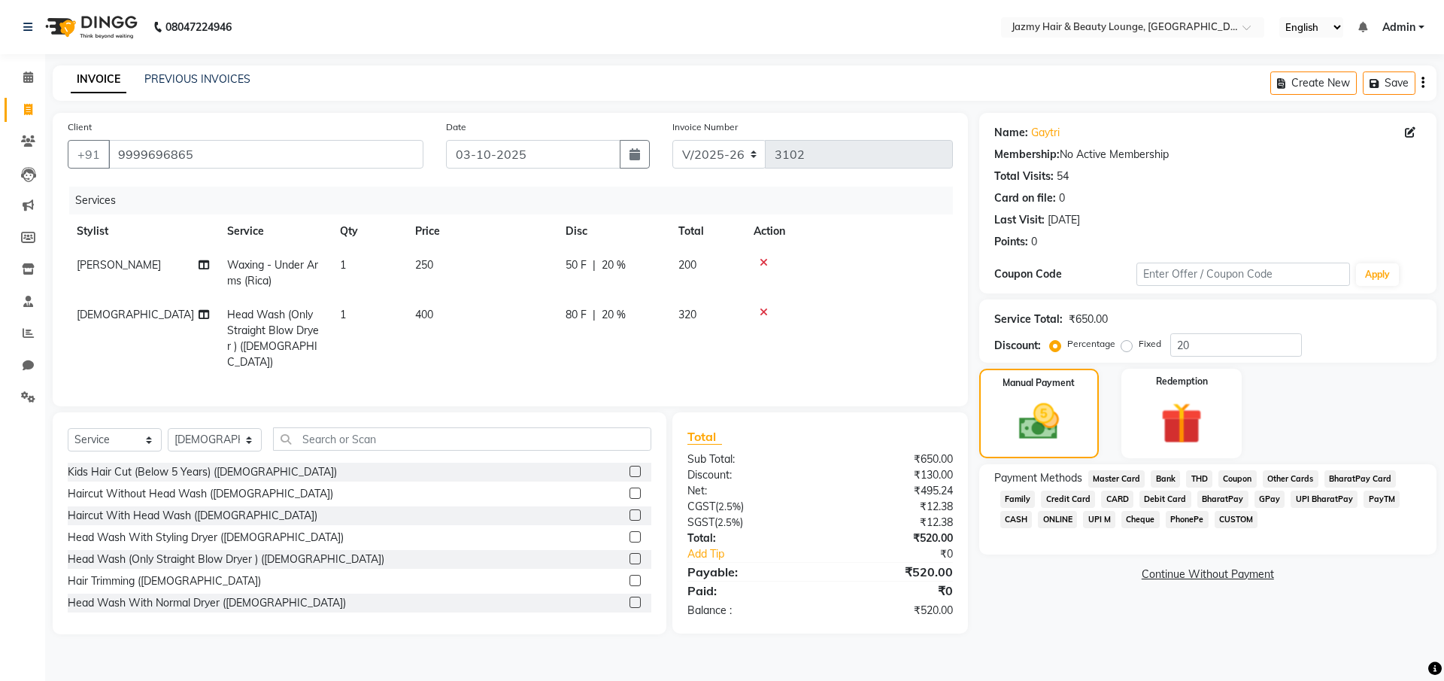
click at [1014, 521] on span "CASH" at bounding box center [1016, 519] width 32 height 17
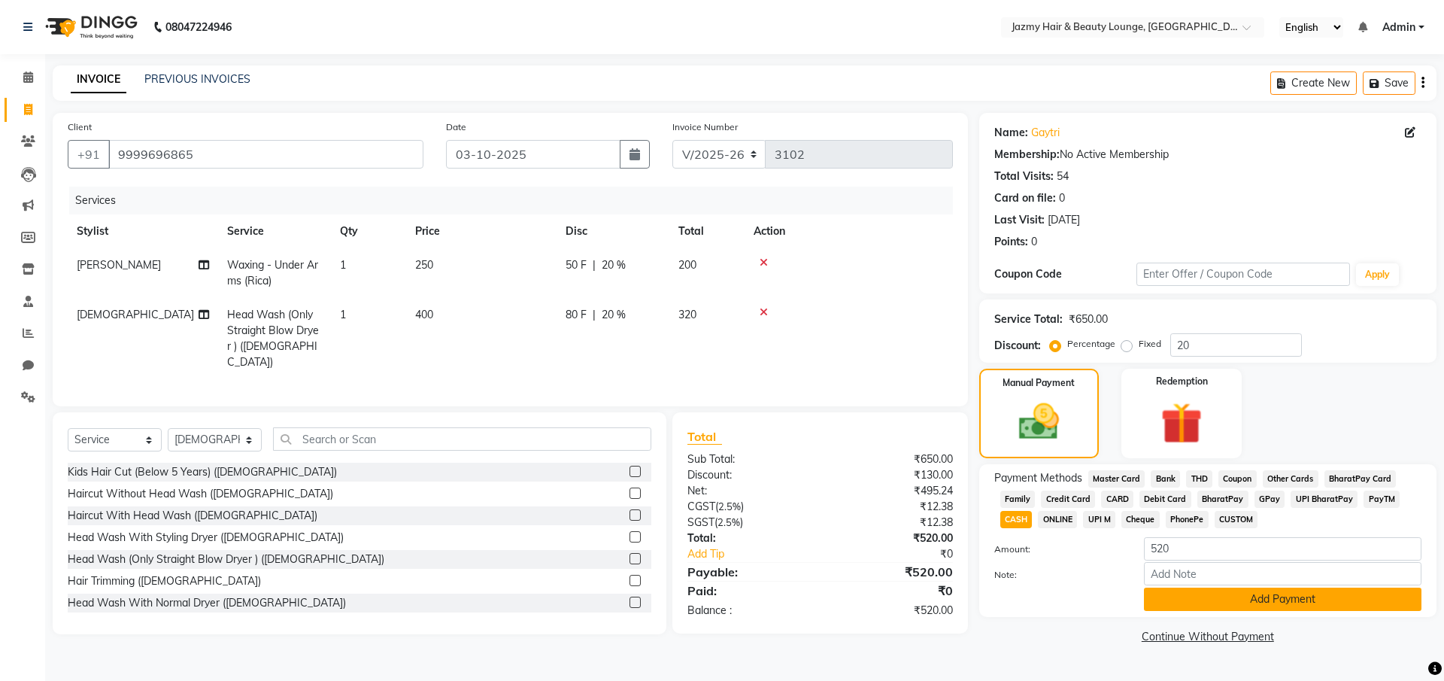
click at [1191, 590] on button "Add Payment" at bounding box center [1283, 598] width 278 height 23
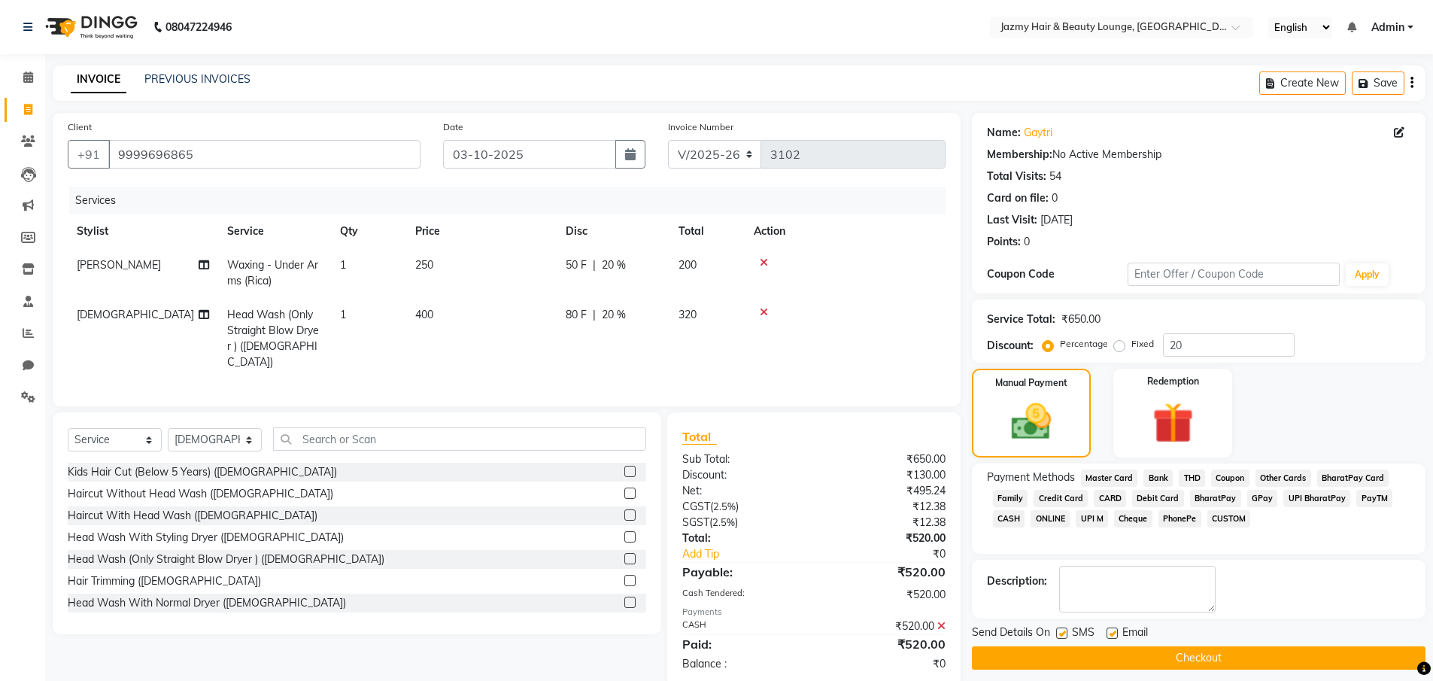
click at [1186, 641] on button "Checkout" at bounding box center [1199, 657] width 454 height 23
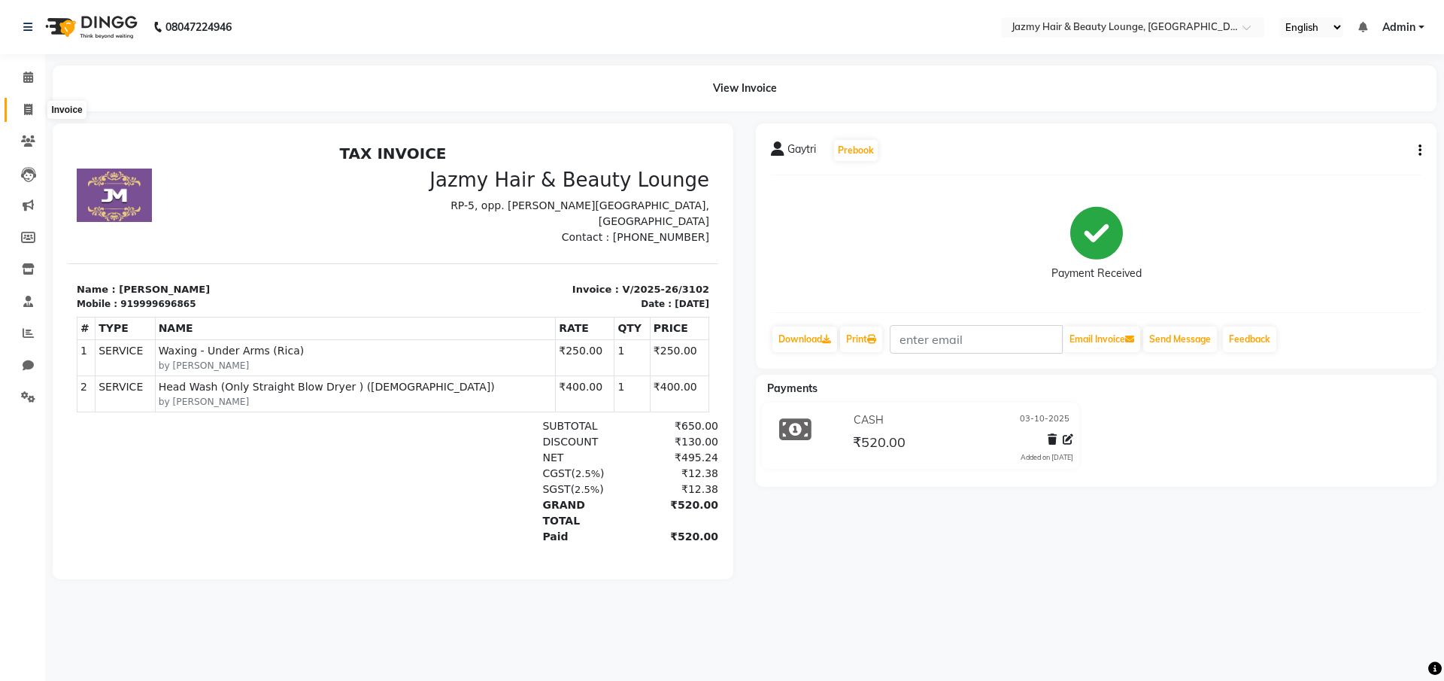
click at [33, 102] on span at bounding box center [28, 110] width 26 height 17
select select "service"
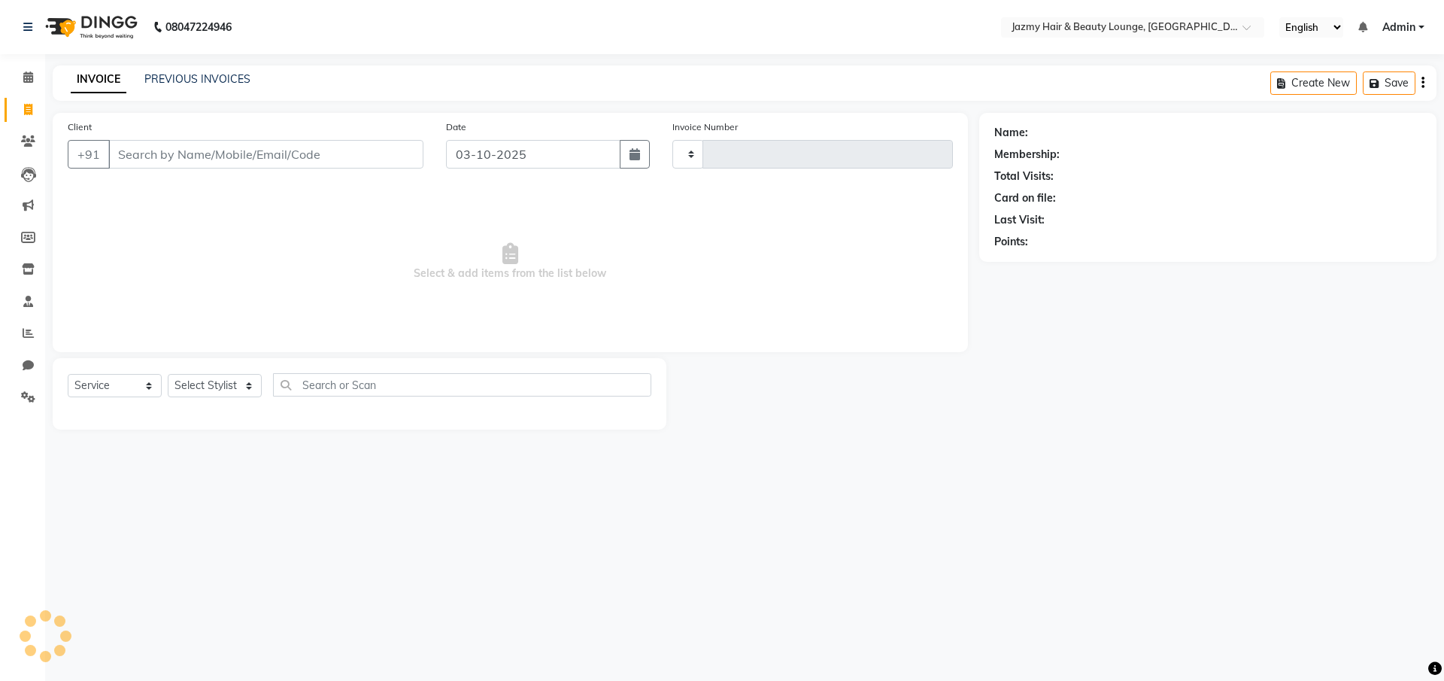
type input "3103"
select select "759"
